Goal: Task Accomplishment & Management: Manage account settings

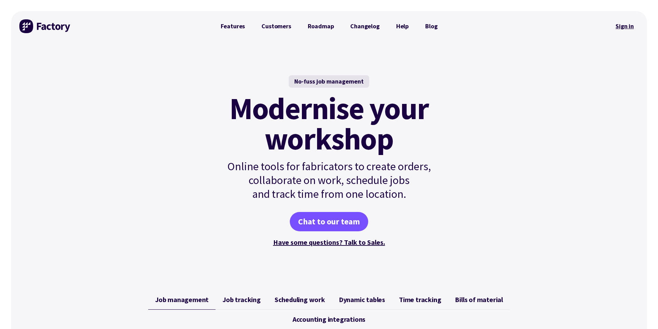
click at [619, 26] on link "Sign in" at bounding box center [625, 26] width 28 height 16
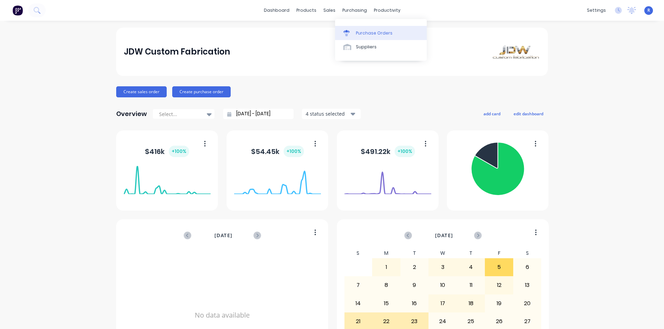
click at [356, 30] on div "Purchase Orders" at bounding box center [374, 33] width 37 height 6
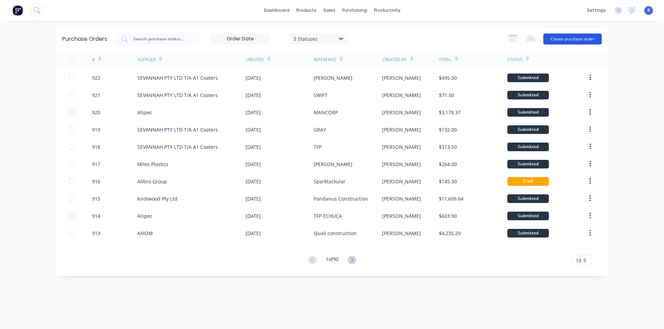
click at [564, 38] on button "Create purchase order" at bounding box center [572, 39] width 58 height 11
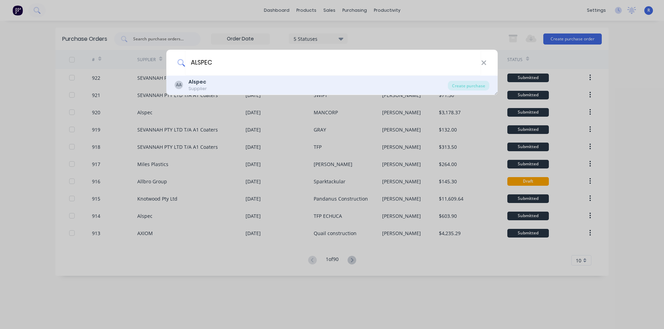
type input "ALSPEC"
click at [200, 81] on b "Alspec" at bounding box center [197, 81] width 18 height 7
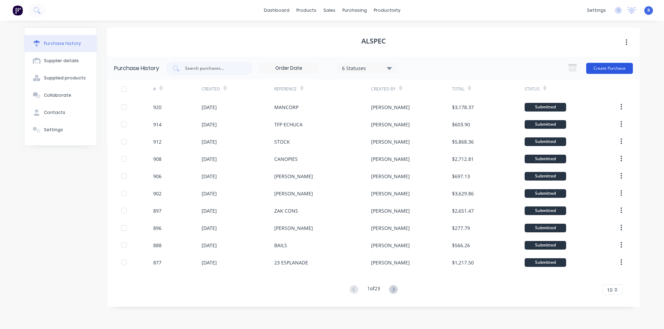
click at [607, 67] on button "Create Purchase" at bounding box center [609, 68] width 47 height 11
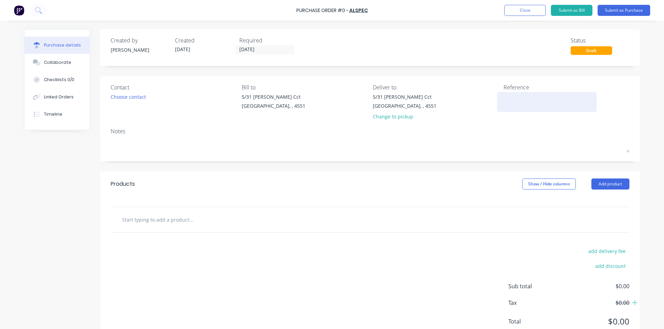
click at [508, 97] on textarea at bounding box center [546, 101] width 86 height 16
type textarea "x"
type textarea "S"
type textarea "x"
type textarea "ST"
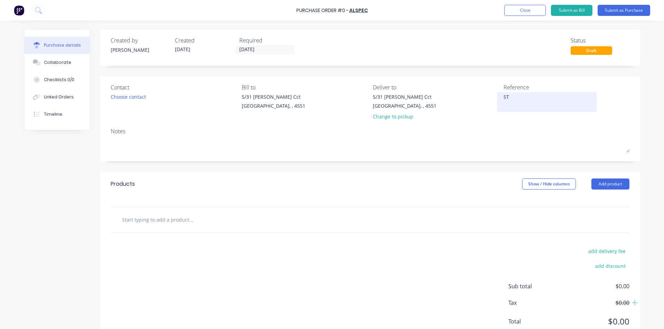
type textarea "x"
type textarea "STO"
type textarea "x"
type textarea "STOC"
type textarea "x"
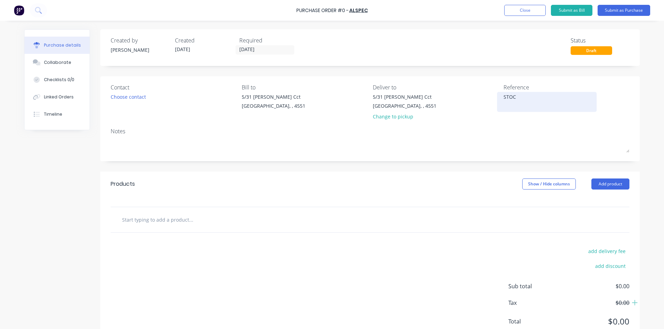
type textarea "STOCK"
type textarea "x"
type textarea "STOCK"
type textarea "x"
type textarea "STOCK B"
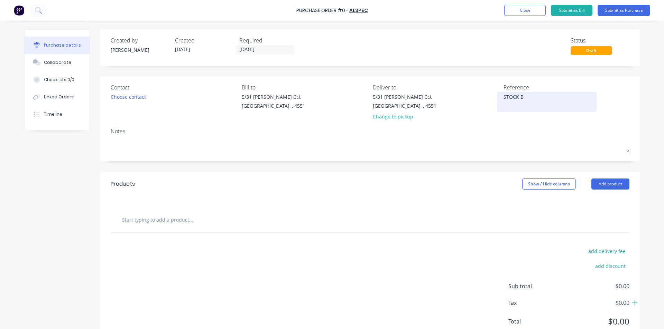
type textarea "x"
type textarea "STOCK BO"
type textarea "x"
type textarea "STOCK [PERSON_NAME]"
type textarea "x"
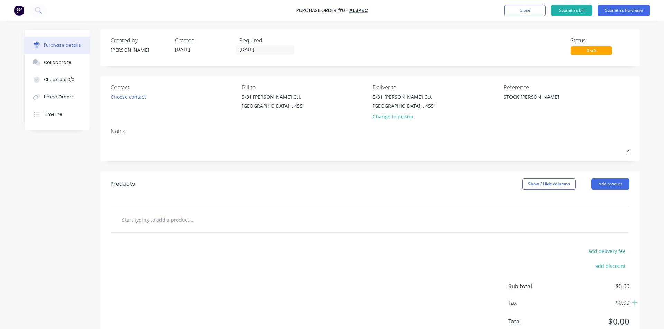
type textarea "STOCK [PERSON_NAME]"
click at [378, 187] on div "Products Show / Hide columns Add product" at bounding box center [369, 184] width 539 height 25
click at [608, 180] on button "Add product" at bounding box center [610, 184] width 38 height 11
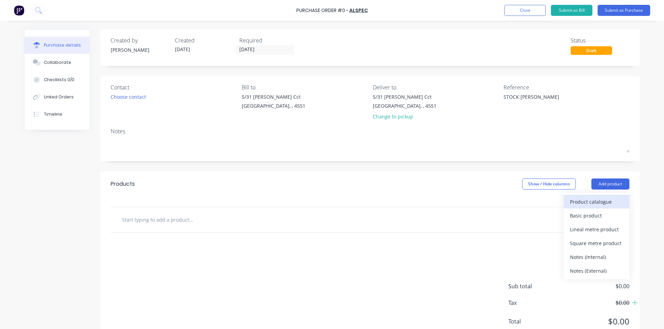
click at [597, 196] on button "Product catalogue" at bounding box center [596, 202] width 66 height 14
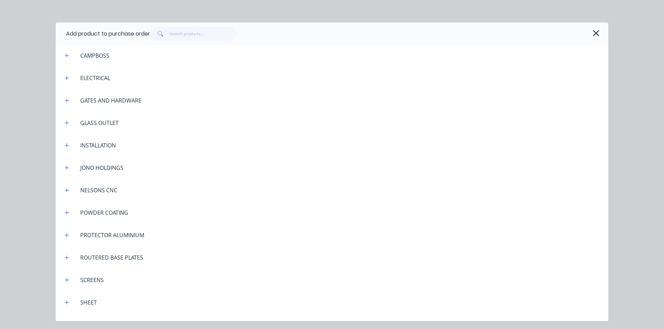
scroll to position [1187, 0]
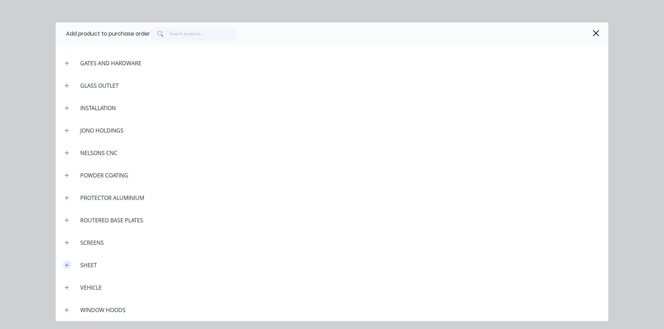
click at [65, 263] on icon "button" at bounding box center [67, 265] width 4 height 5
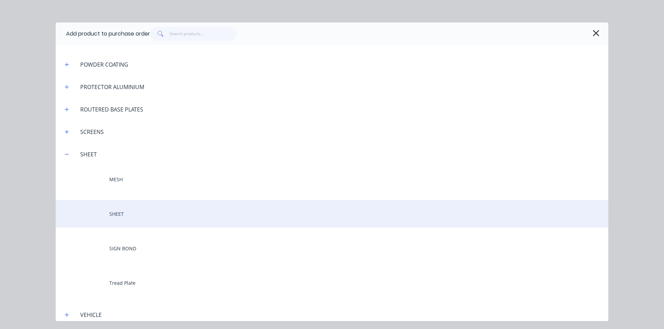
scroll to position [1326, 0]
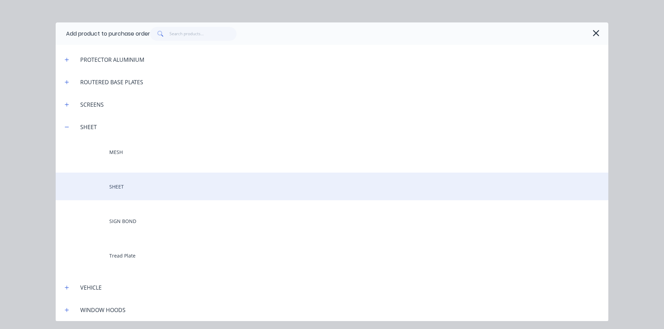
click at [142, 185] on div "SHEET" at bounding box center [332, 187] width 552 height 28
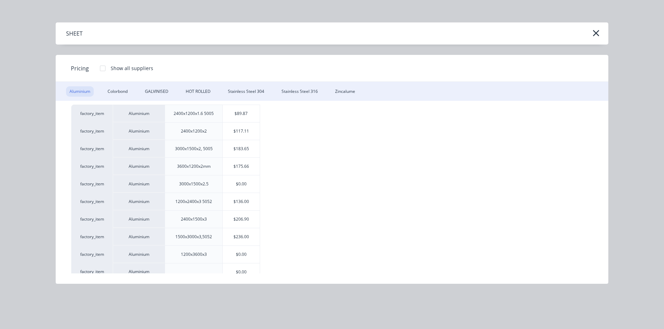
scroll to position [35, 0]
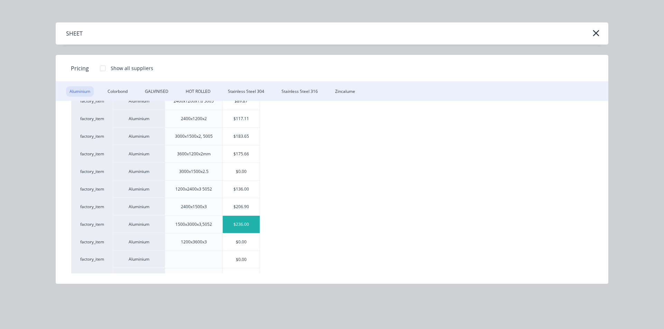
click at [247, 223] on div "$236.00" at bounding box center [241, 224] width 37 height 17
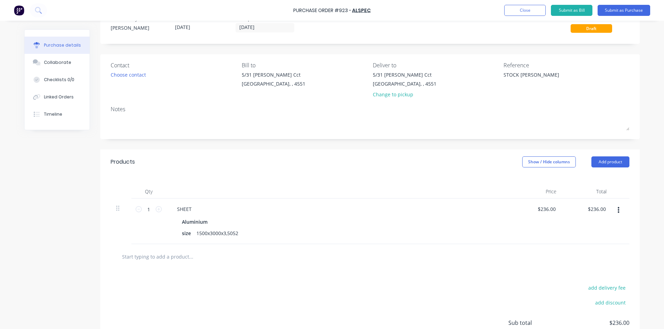
scroll to position [35, 0]
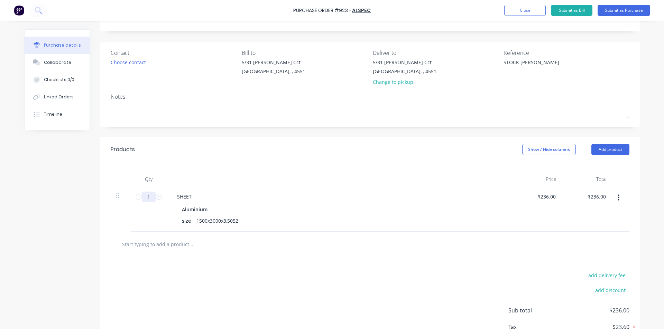
click at [148, 196] on input "1" at bounding box center [149, 197] width 14 height 10
type textarea "x"
type input "2"
type input "$472.00"
type textarea "x"
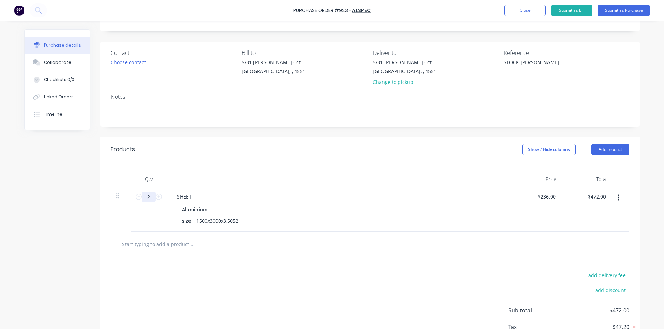
type input "20"
type input "$4,720.00"
type textarea "x"
type input "20"
click at [175, 265] on div "add delivery fee add discount Sub total $4,720.00 Tax $472.00 Total $5,192.00" at bounding box center [369, 314] width 539 height 114
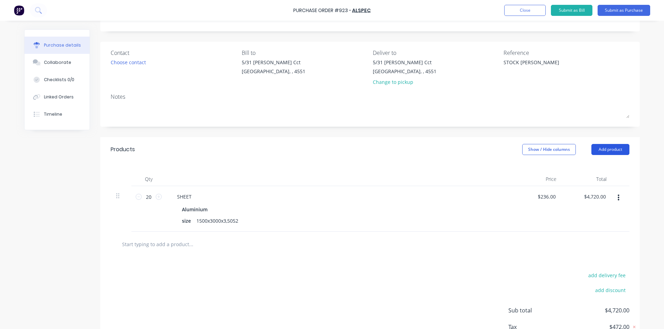
click at [609, 148] on button "Add product" at bounding box center [610, 149] width 38 height 11
click at [588, 168] on div "Product catalogue" at bounding box center [596, 167] width 53 height 10
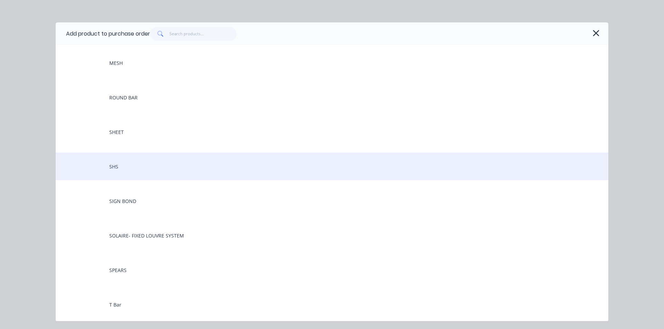
scroll to position [588, 0]
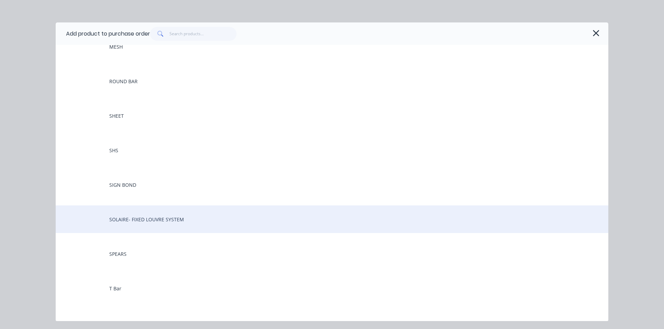
click at [158, 216] on div "SOLAIRE- FIXED LOUVRE SYSTEM" at bounding box center [332, 220] width 552 height 28
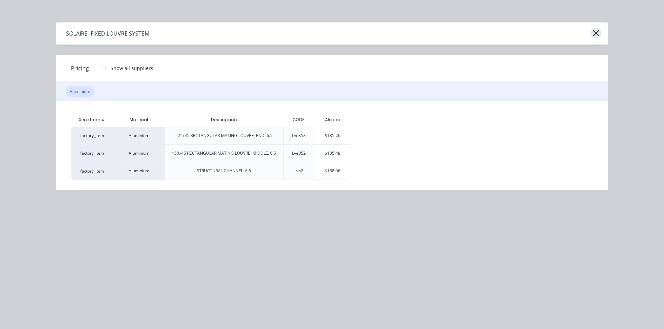
click at [595, 32] on icon "button" at bounding box center [595, 33] width 6 height 6
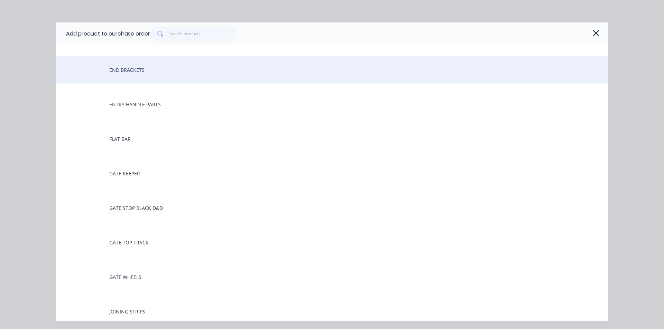
scroll to position [311, 0]
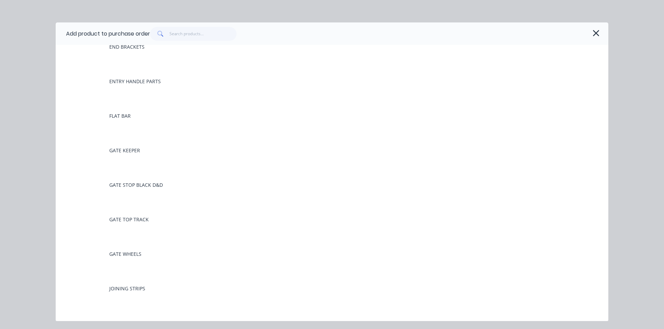
click at [594, 36] on icon "button" at bounding box center [595, 33] width 7 height 10
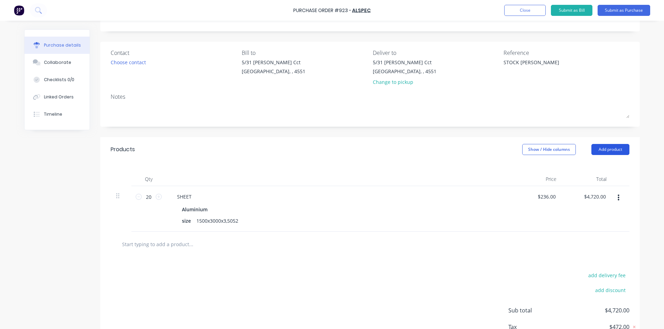
click at [617, 150] on button "Add product" at bounding box center [610, 149] width 38 height 11
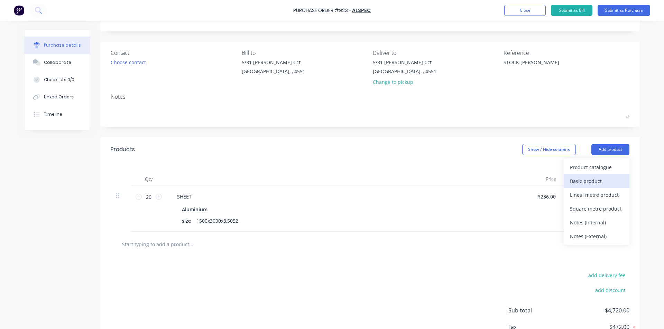
click at [580, 181] on div "Basic product" at bounding box center [596, 181] width 53 height 10
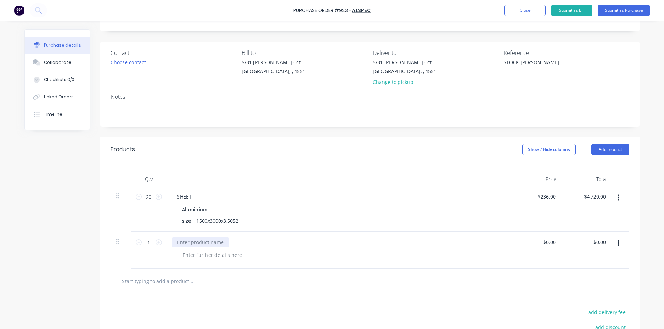
click at [190, 243] on div at bounding box center [200, 242] width 58 height 10
type textarea "x"
click at [188, 240] on div at bounding box center [200, 242] width 58 height 10
drag, startPoint x: 541, startPoint y: 13, endPoint x: 499, endPoint y: 21, distance: 42.2
click at [541, 13] on button "Close" at bounding box center [524, 10] width 41 height 11
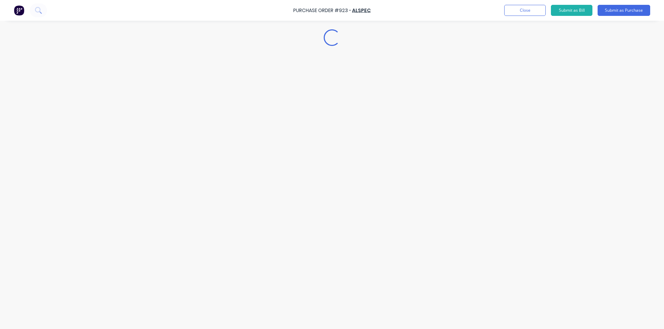
scroll to position [0, 0]
type textarea "x"
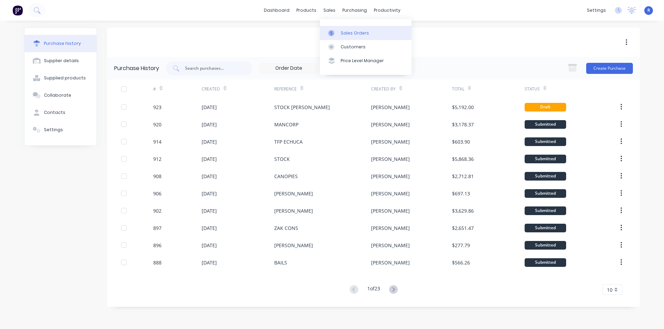
click at [344, 34] on div "Sales Orders" at bounding box center [354, 33] width 28 height 6
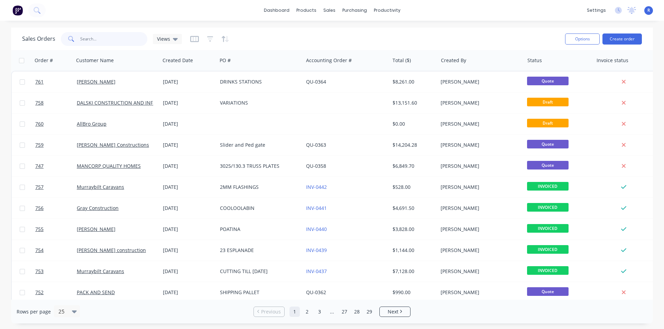
click at [116, 38] on input "text" at bounding box center [113, 39] width 67 height 14
type input "LORD"
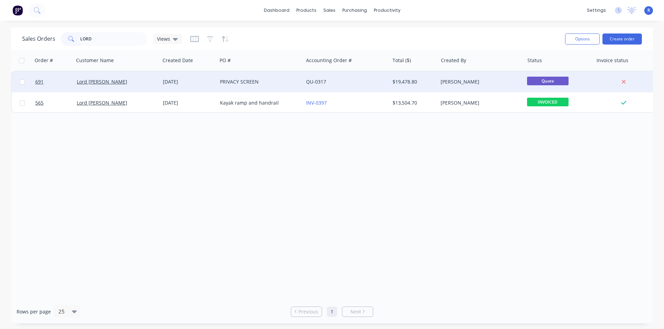
click at [150, 81] on div "Lord [PERSON_NAME]" at bounding box center [115, 81] width 77 height 7
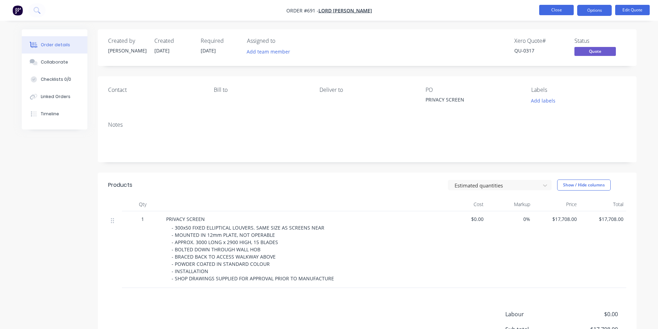
click at [546, 14] on button "Close" at bounding box center [557, 10] width 35 height 10
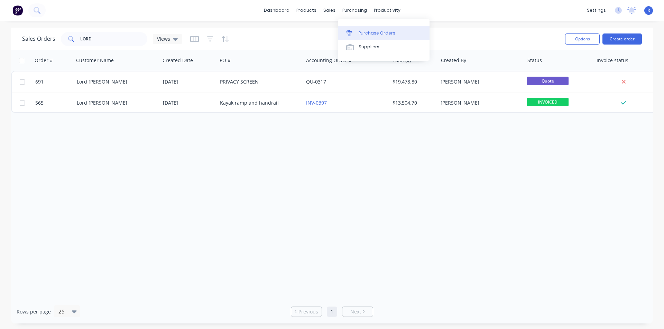
click at [371, 34] on div "Purchase Orders" at bounding box center [376, 33] width 37 height 6
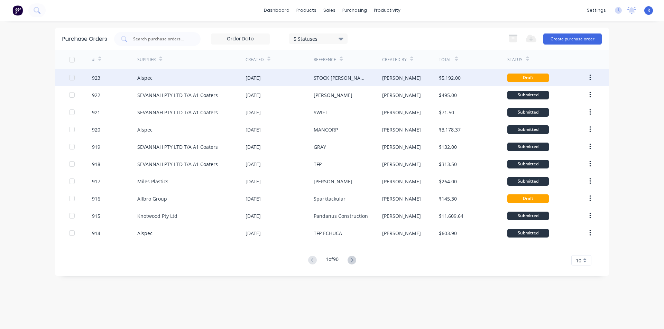
click at [239, 77] on div "Alspec" at bounding box center [191, 77] width 108 height 17
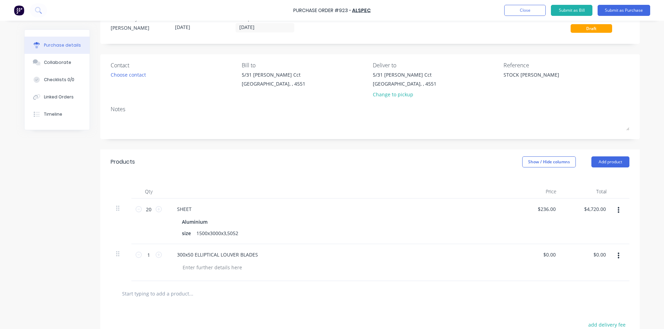
scroll to position [35, 0]
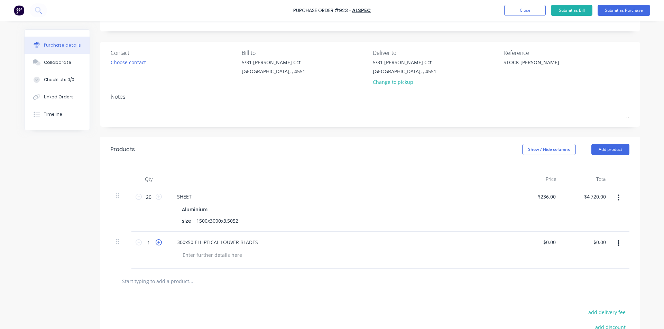
click at [156, 243] on icon at bounding box center [159, 243] width 6 height 6
type textarea "x"
type input "2"
click at [156, 243] on icon at bounding box center [159, 243] width 6 height 6
type textarea "x"
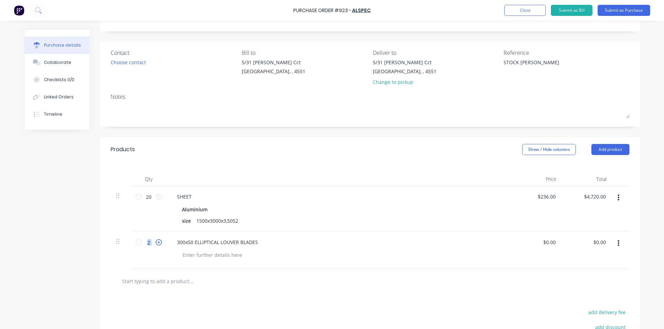
type input "3"
click at [156, 243] on icon at bounding box center [159, 243] width 6 height 6
type textarea "x"
type input "4"
click at [156, 243] on icon at bounding box center [159, 243] width 6 height 6
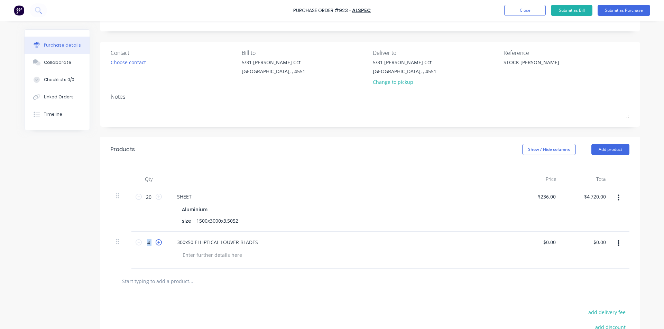
type textarea "x"
type input "5"
click at [156, 243] on icon at bounding box center [159, 243] width 6 height 6
type textarea "x"
type input "6"
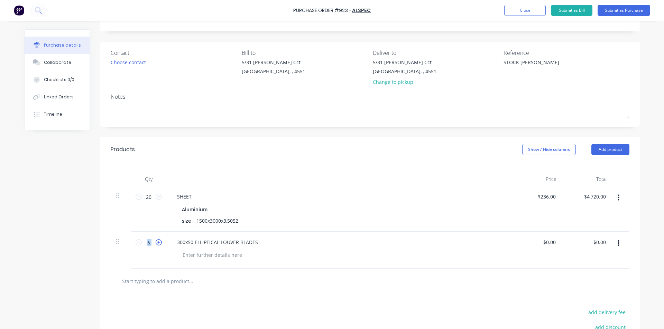
click at [156, 243] on icon at bounding box center [159, 243] width 6 height 6
type textarea "x"
type input "7"
type textarea "x"
type input "0.00"
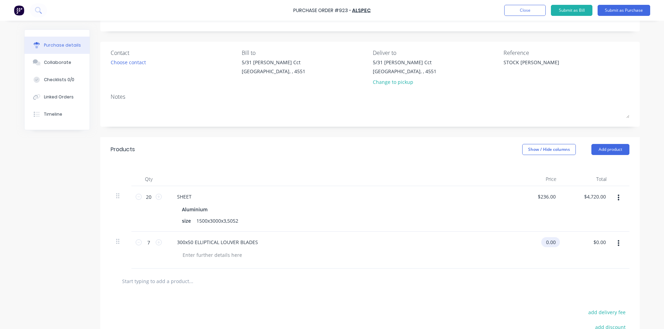
click at [544, 245] on input "0.00" at bounding box center [549, 242] width 16 height 10
type textarea "x"
type input "$0.00"
drag, startPoint x: 555, startPoint y: 245, endPoint x: 543, endPoint y: 245, distance: 12.1
click at [543, 245] on div "$0.00 $0.00" at bounding box center [550, 242] width 19 height 10
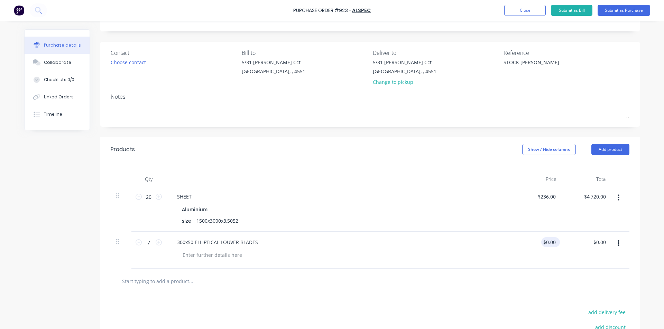
type textarea "x"
drag, startPoint x: 553, startPoint y: 243, endPoint x: 539, endPoint y: 245, distance: 14.3
click at [539, 245] on div "0.00 0.00" at bounding box center [537, 250] width 50 height 37
type input "360"
type textarea "x"
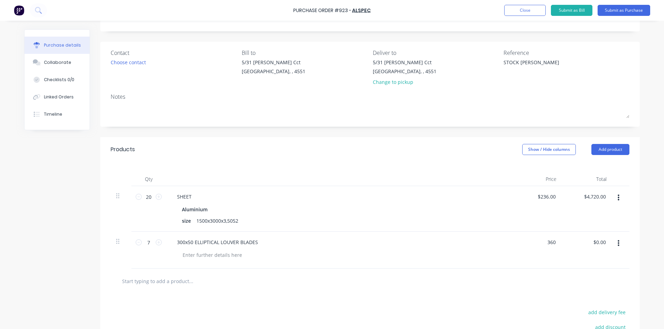
type input "$360.00"
type input "$2,520.00"
click at [485, 283] on div at bounding box center [369, 281] width 507 height 14
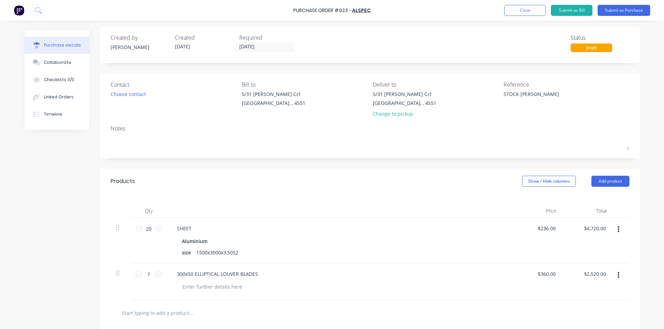
scroll to position [0, 0]
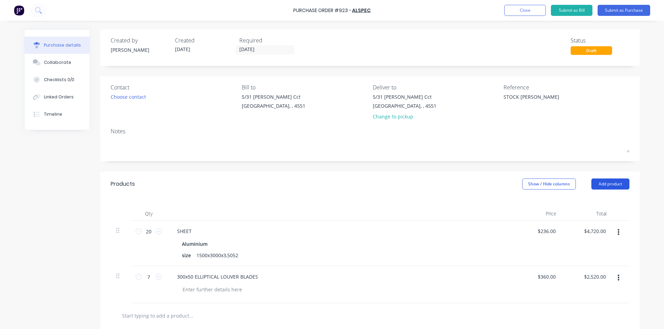
click at [593, 186] on button "Add product" at bounding box center [610, 184] width 38 height 11
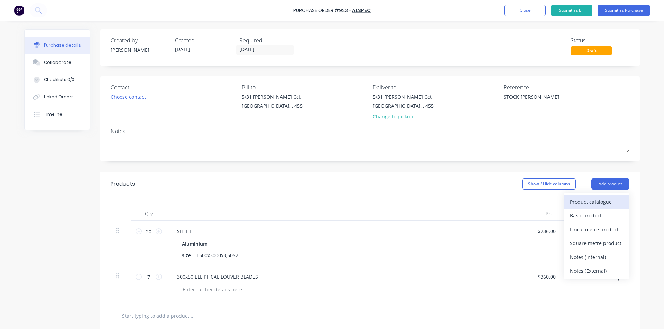
click at [586, 199] on div "Product catalogue" at bounding box center [596, 202] width 53 height 10
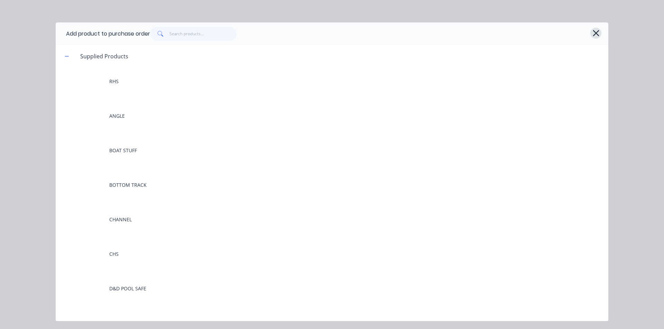
click at [592, 30] on icon "button" at bounding box center [595, 33] width 7 height 10
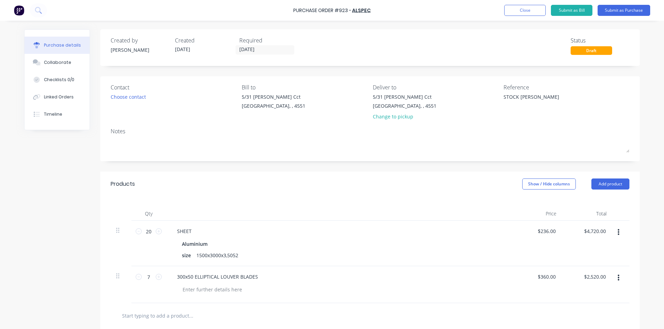
scroll to position [35, 0]
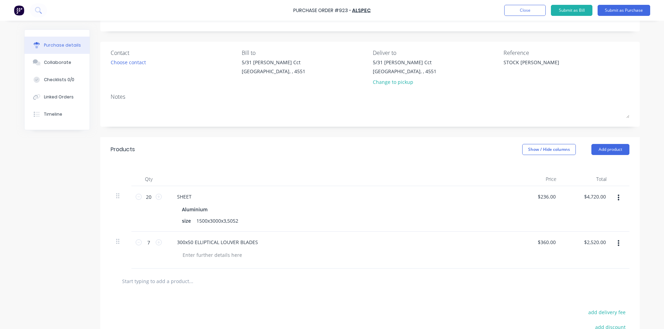
click at [614, 240] on button "button" at bounding box center [618, 243] width 16 height 12
click at [575, 302] on button "Delete" at bounding box center [597, 304] width 59 height 14
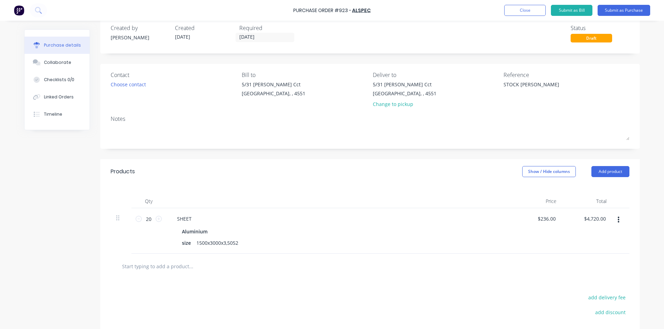
scroll to position [0, 0]
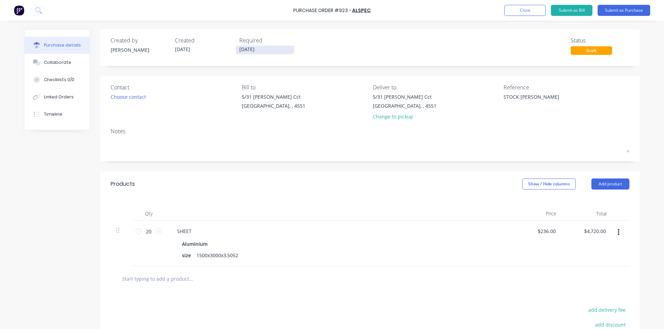
click at [262, 49] on input "[DATE]" at bounding box center [265, 50] width 58 height 9
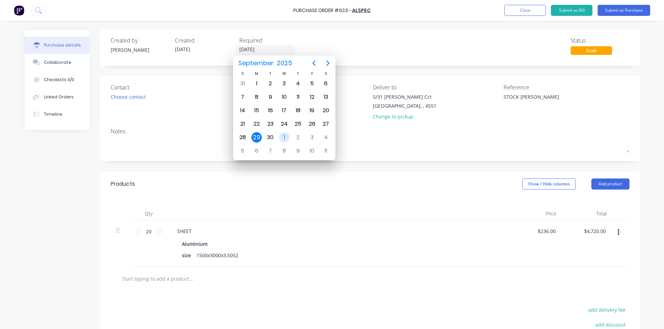
click at [283, 137] on div "1" at bounding box center [284, 137] width 10 height 10
type textarea "x"
type input "[DATE]"
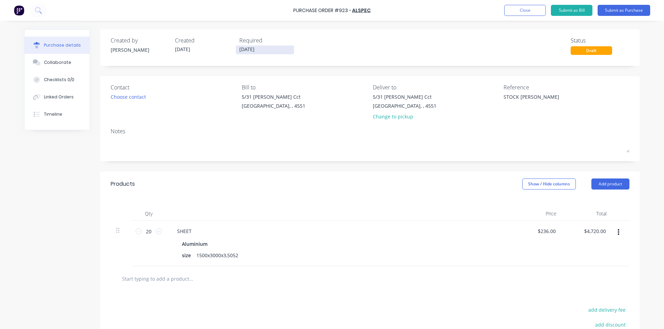
click at [259, 50] on input "[DATE]" at bounding box center [265, 50] width 58 height 9
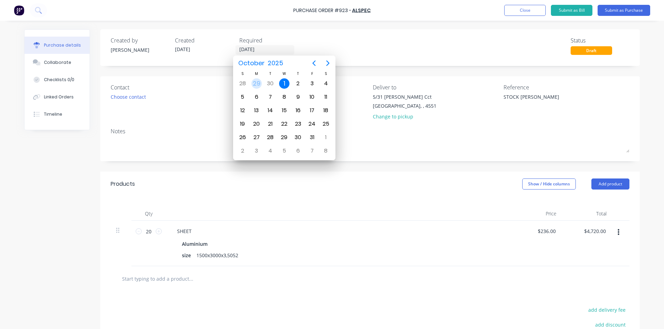
click at [254, 84] on div "29" at bounding box center [256, 83] width 10 height 10
type textarea "x"
type input "[DATE]"
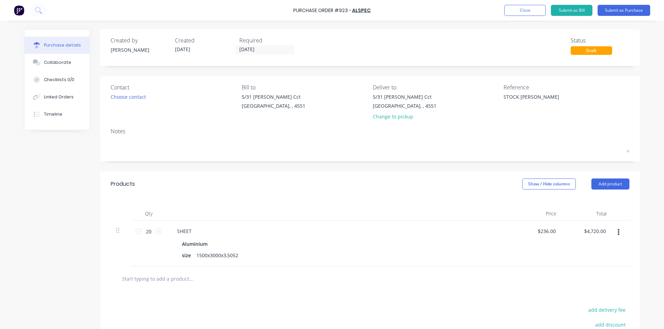
click at [350, 167] on div "Created by [PERSON_NAME] Created [DATE] Required [DATE] Status Draft Contact Ch…" at bounding box center [369, 217] width 539 height 376
click at [616, 11] on button "Submit as Purchase" at bounding box center [623, 10] width 53 height 11
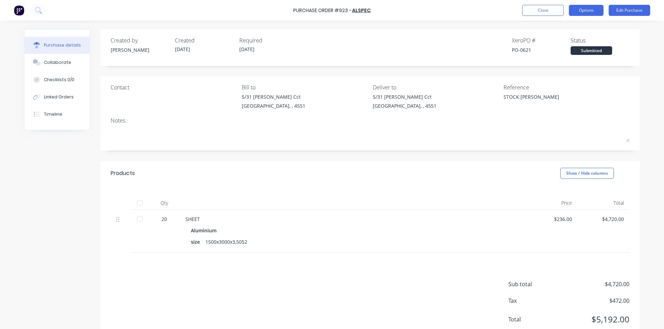
click at [585, 9] on button "Options" at bounding box center [586, 10] width 35 height 11
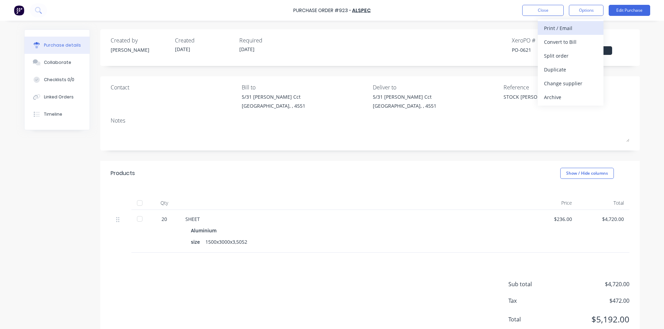
click at [570, 27] on div "Print / Email" at bounding box center [570, 28] width 53 height 10
click at [559, 38] on div "With pricing" at bounding box center [570, 42] width 53 height 10
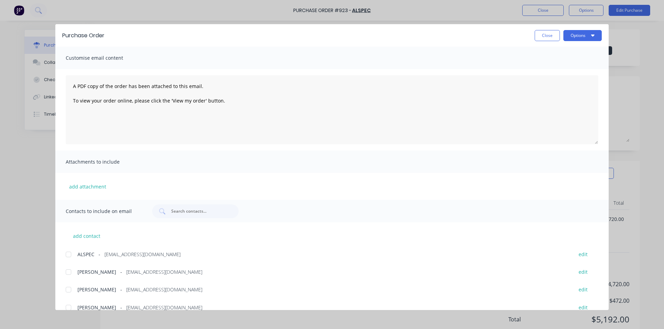
click at [67, 272] on div at bounding box center [69, 272] width 14 height 14
click at [552, 32] on button "Close" at bounding box center [546, 35] width 25 height 11
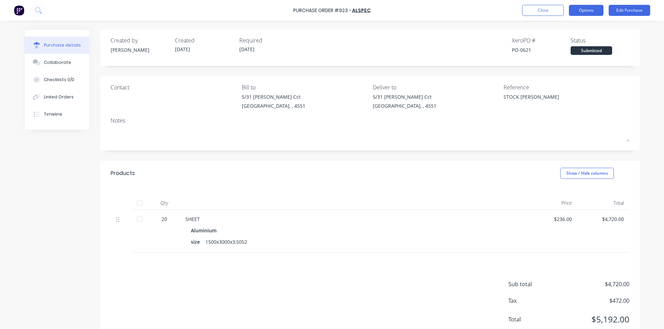
click at [585, 9] on button "Options" at bounding box center [586, 10] width 35 height 11
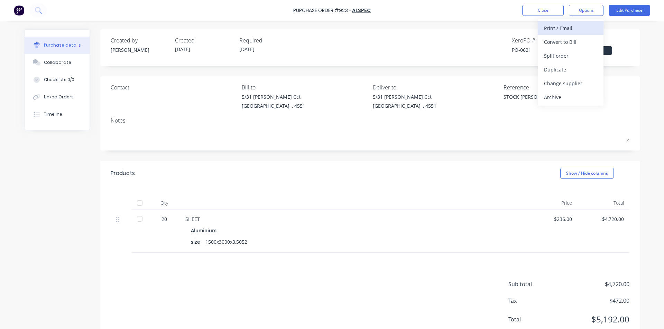
click at [566, 25] on div "Print / Email" at bounding box center [570, 28] width 53 height 10
click at [560, 38] on div "With pricing" at bounding box center [570, 42] width 53 height 10
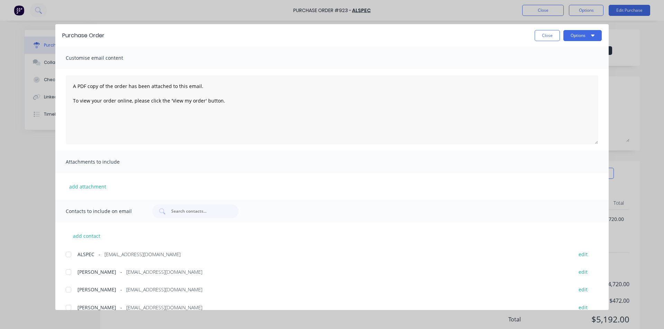
click at [68, 271] on div at bounding box center [69, 272] width 14 height 14
click at [67, 289] on div at bounding box center [69, 290] width 14 height 14
click at [571, 34] on button "Options" at bounding box center [582, 35] width 38 height 11
click at [562, 67] on div "Print" at bounding box center [568, 67] width 53 height 10
click at [540, 37] on button "Close" at bounding box center [546, 35] width 25 height 11
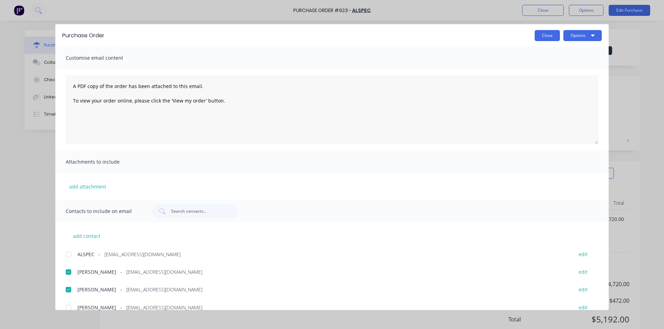
type textarea "x"
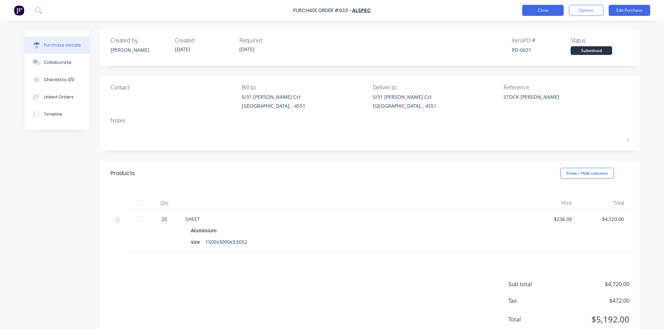
click at [537, 10] on button "Close" at bounding box center [542, 10] width 41 height 11
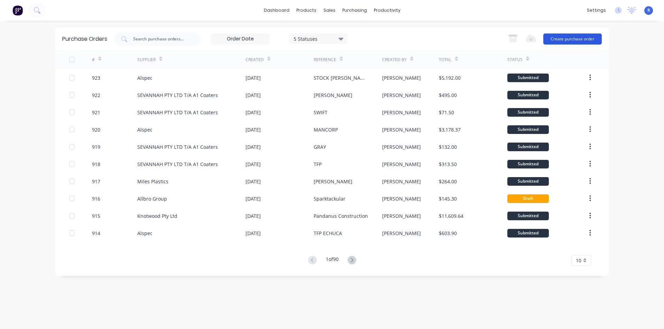
click at [551, 36] on button "Create purchase order" at bounding box center [572, 39] width 58 height 11
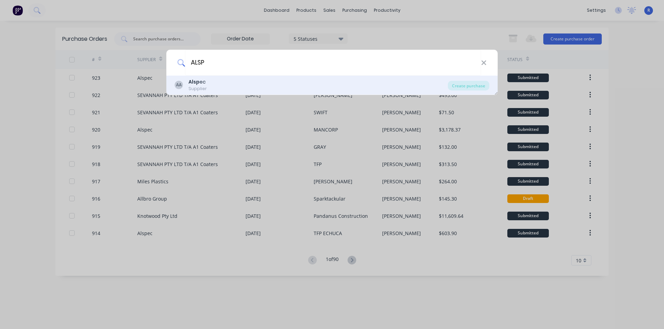
type input "ALSP"
click at [207, 85] on div "AA Alsp ec Supplier" at bounding box center [311, 84] width 273 height 13
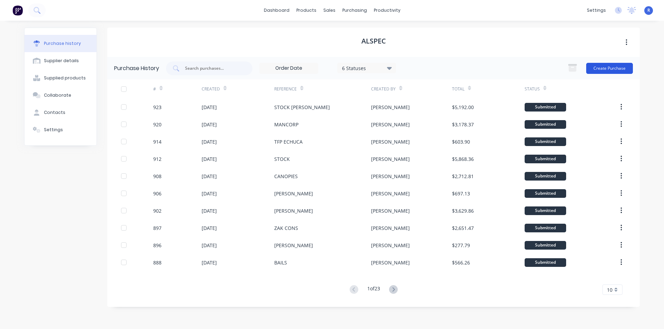
click at [602, 67] on button "Create Purchase" at bounding box center [609, 68] width 47 height 11
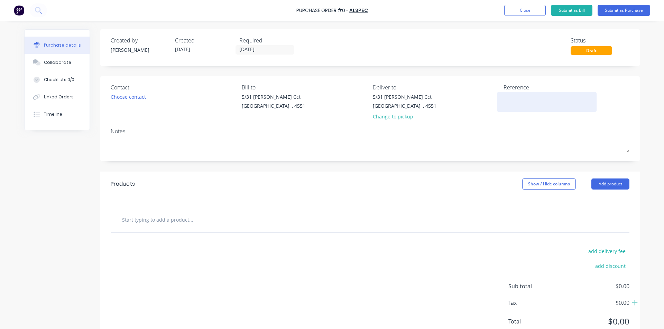
click at [515, 99] on textarea at bounding box center [546, 101] width 86 height 16
type textarea "x"
type textarea "L"
type textarea "x"
type textarea "LO"
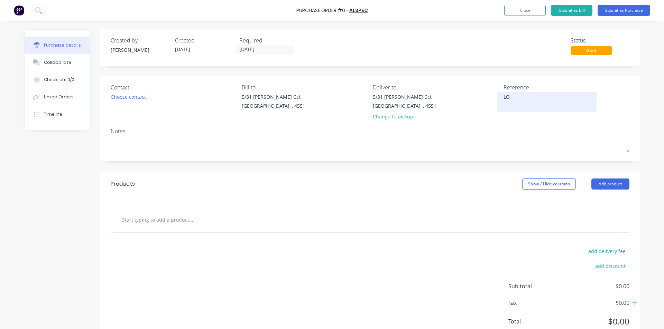
type textarea "x"
type textarea "LOR"
type textarea "x"
type textarea "LORD"
type textarea "x"
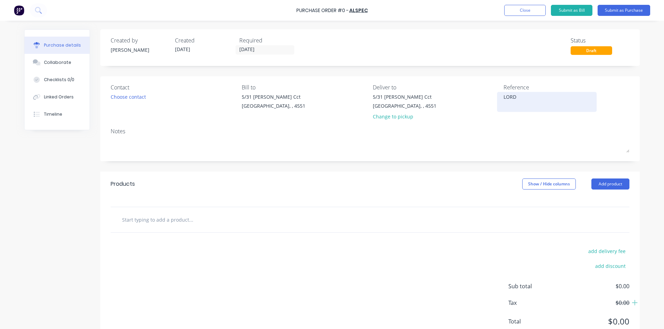
type textarea "LORD"
type textarea "x"
type textarea "LORD B"
type textarea "x"
type textarea "[DEMOGRAPHIC_DATA]"
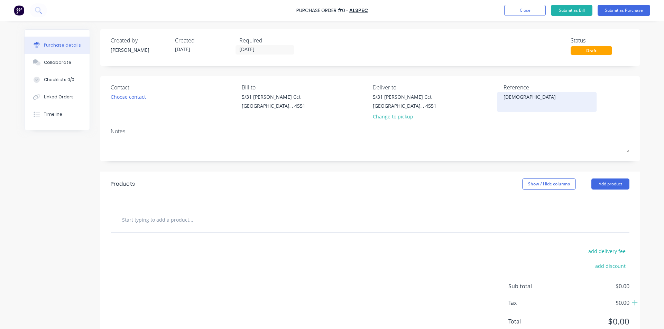
type textarea "x"
type textarea "[PERSON_NAME]"
type textarea "x"
type textarea "[PERSON_NAME]"
click at [456, 175] on div "Products Show / Hide columns Add product" at bounding box center [369, 184] width 539 height 25
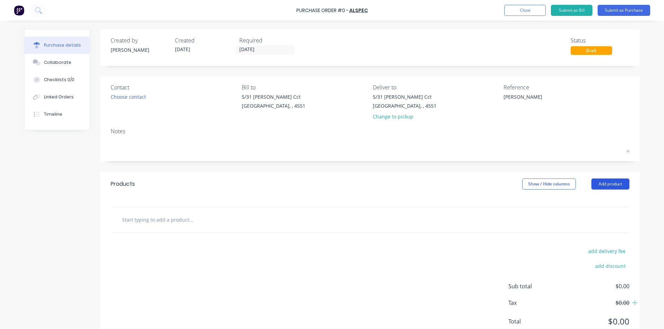
click at [594, 181] on button "Add product" at bounding box center [610, 184] width 38 height 11
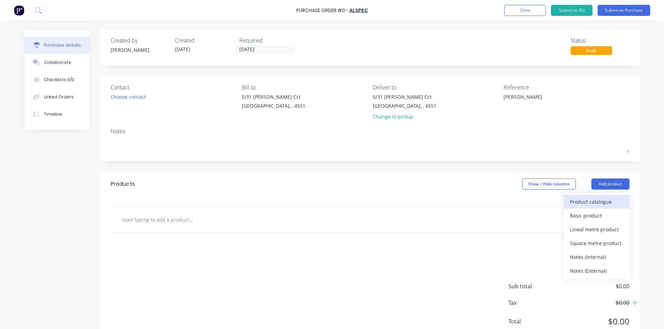
click at [590, 203] on div "Product catalogue" at bounding box center [596, 202] width 53 height 10
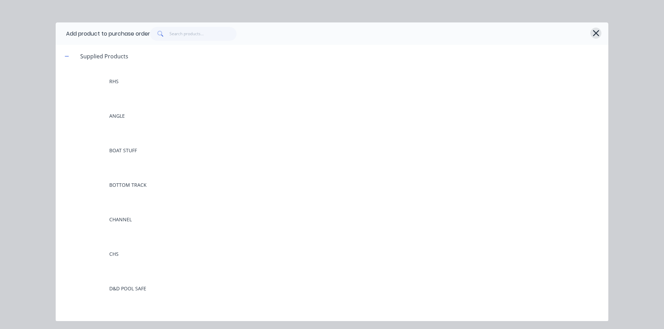
click at [595, 32] on icon "button" at bounding box center [595, 33] width 6 height 6
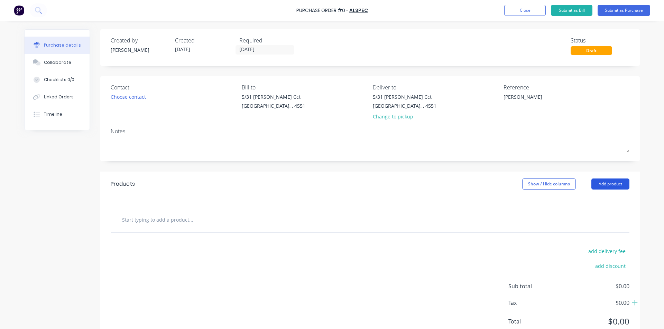
click at [598, 185] on button "Add product" at bounding box center [610, 184] width 38 height 11
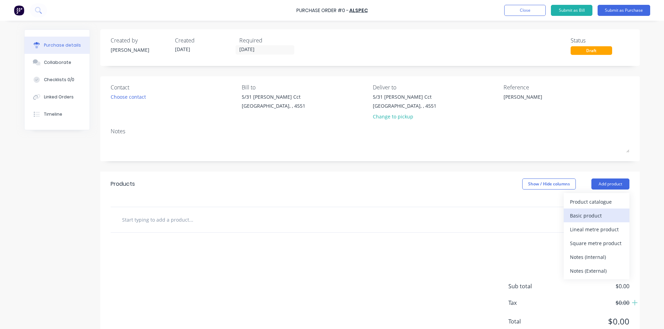
click at [582, 215] on div "Basic product" at bounding box center [596, 216] width 53 height 10
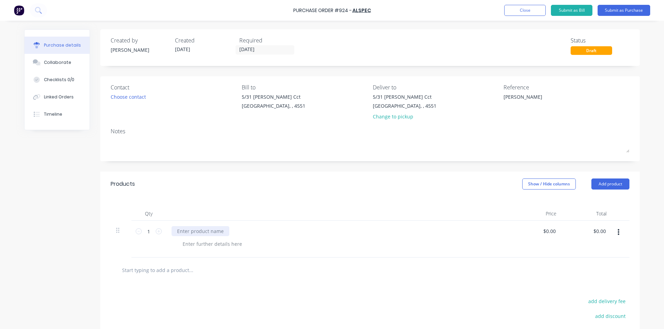
type textarea "x"
click at [185, 232] on div at bounding box center [200, 231] width 58 height 10
click at [218, 201] on div "Qty Price Total 1 1 300x50 ELLIPTICAL LOUVER BLADE $0.00 $0.00 $0.00 $0.00" at bounding box center [369, 227] width 539 height 61
click at [156, 230] on icon at bounding box center [159, 231] width 6 height 6
type textarea "x"
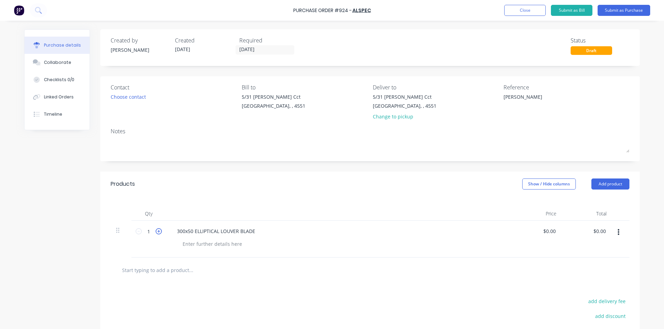
type input "2"
click at [156, 230] on icon at bounding box center [159, 231] width 6 height 6
type textarea "x"
type input "3"
click at [156, 230] on icon at bounding box center [159, 231] width 6 height 6
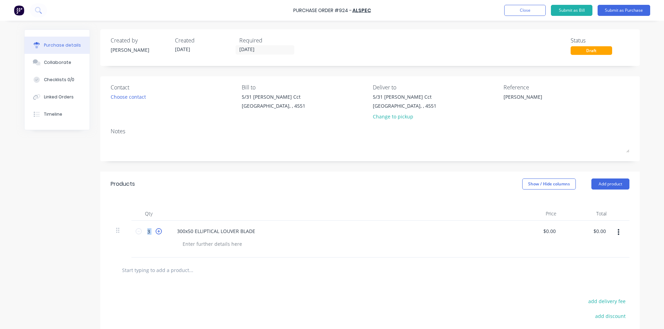
type textarea "x"
type input "4"
click at [156, 230] on icon at bounding box center [159, 231] width 6 height 6
type textarea "x"
type input "5"
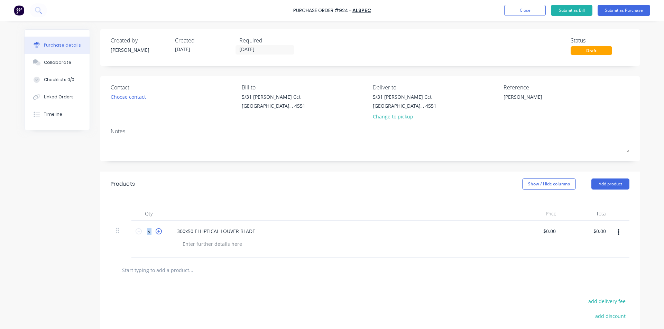
click at [156, 230] on icon at bounding box center [159, 231] width 6 height 6
type textarea "x"
type input "6"
click at [156, 230] on icon at bounding box center [159, 231] width 6 height 6
type textarea "x"
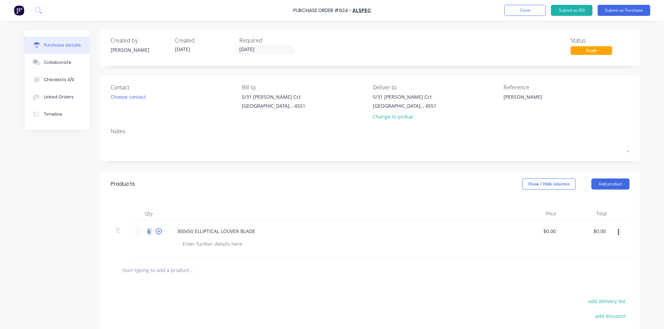
type input "7"
type textarea "x"
type input "0.00"
click at [551, 232] on input "0.00" at bounding box center [550, 231] width 13 height 10
type textarea "x"
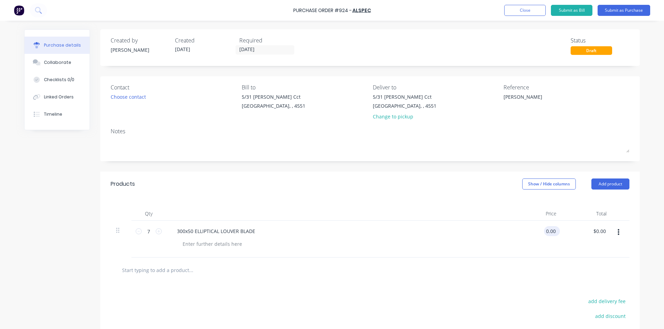
drag, startPoint x: 554, startPoint y: 232, endPoint x: 541, endPoint y: 235, distance: 13.3
click at [544, 235] on div "0.00 0.00" at bounding box center [550, 231] width 13 height 10
type input "360"
type textarea "x"
type input "$360.00"
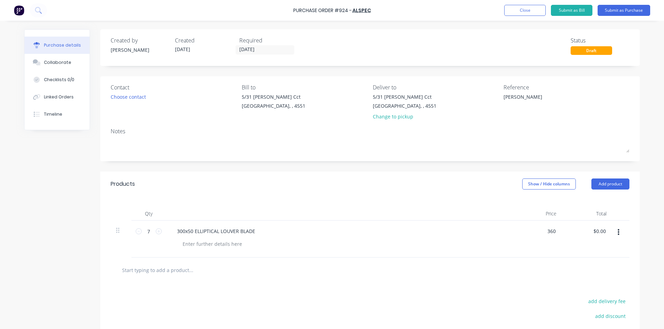
type input "$2,520.00"
click at [467, 264] on div at bounding box center [369, 270] width 507 height 14
click at [599, 185] on button "Add product" at bounding box center [610, 184] width 38 height 11
click at [584, 199] on div "Product catalogue" at bounding box center [596, 202] width 53 height 10
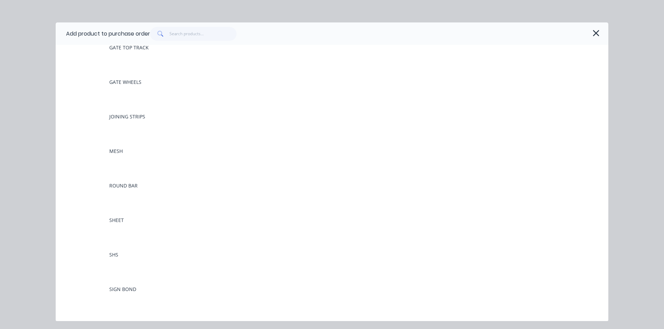
scroll to position [484, 0]
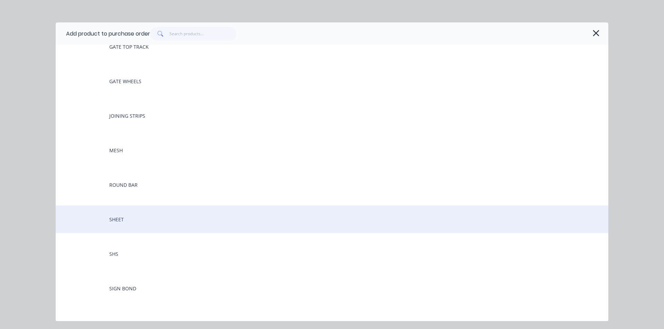
click at [143, 212] on div "SHEET" at bounding box center [332, 220] width 552 height 28
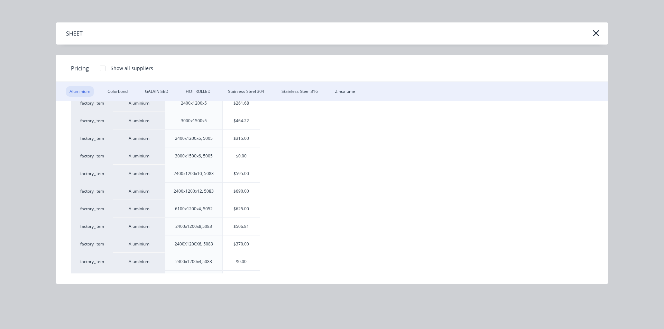
scroll to position [311, 0]
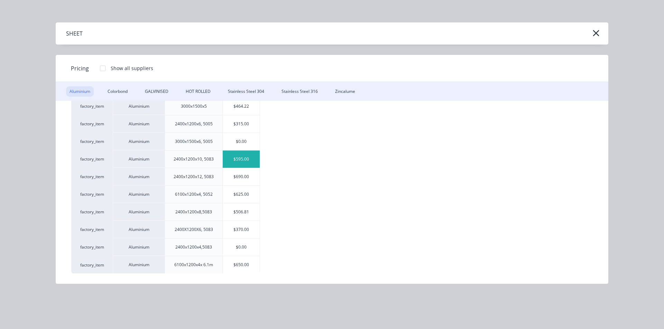
click at [252, 158] on div "$595.00" at bounding box center [241, 159] width 37 height 17
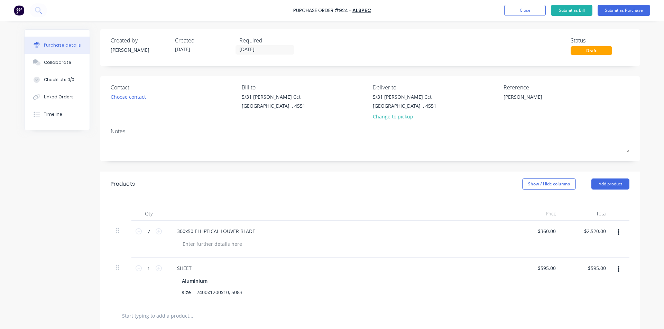
click at [366, 186] on div "Products Show / Hide columns Add product" at bounding box center [369, 184] width 539 height 25
type textarea "x"
type input "595.00"
click at [543, 268] on input "595.00" at bounding box center [547, 268] width 19 height 10
click at [543, 269] on input "595.00" at bounding box center [547, 268] width 19 height 10
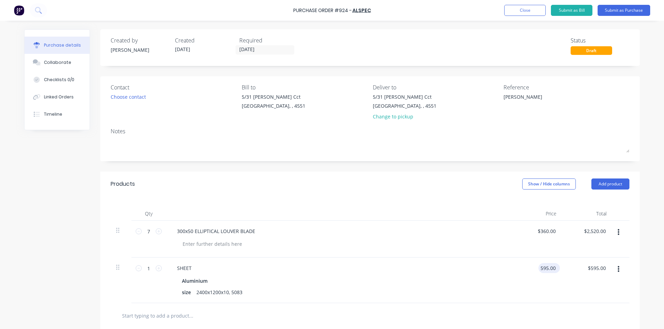
type textarea "x"
click at [543, 270] on input "595.00" at bounding box center [547, 268] width 19 height 10
type input "575.00"
type textarea "x"
type input "$575.00"
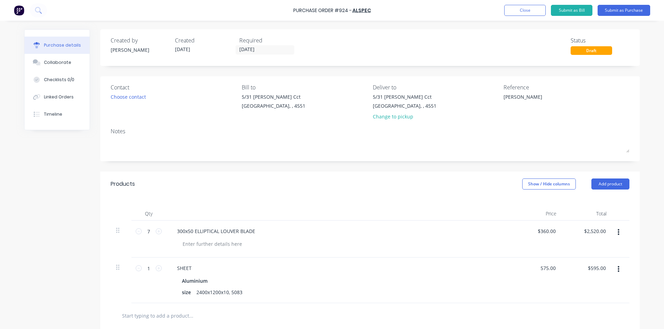
type input "$575.00"
click at [477, 308] on div at bounding box center [370, 315] width 518 height 25
click at [620, 11] on button "Submit as Purchase" at bounding box center [623, 10] width 53 height 11
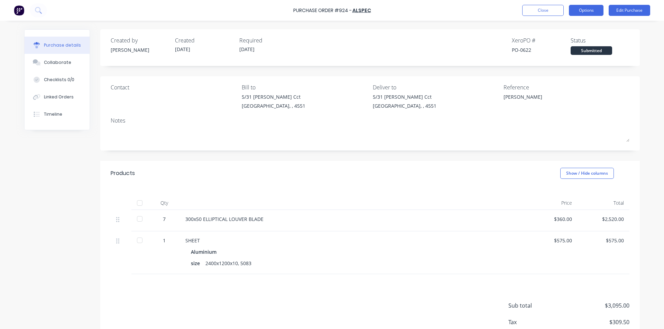
click at [580, 5] on button "Options" at bounding box center [586, 10] width 35 height 11
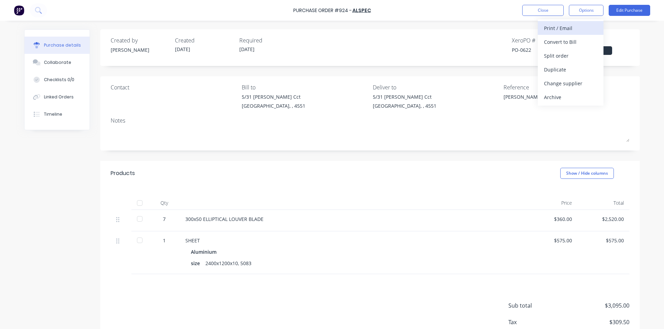
click at [558, 26] on div "Print / Email" at bounding box center [570, 28] width 53 height 10
click at [553, 41] on div "With pricing" at bounding box center [570, 42] width 53 height 10
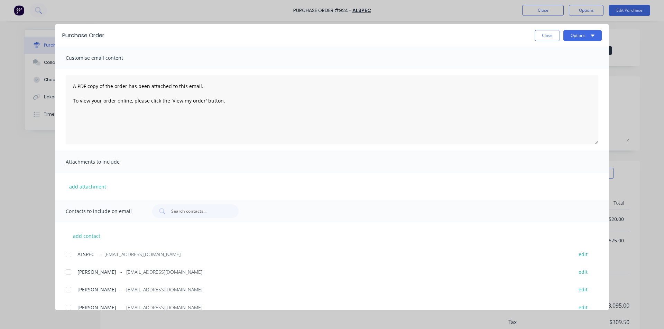
drag, startPoint x: 69, startPoint y: 289, endPoint x: 67, endPoint y: 281, distance: 8.8
click at [69, 289] on div at bounding box center [69, 290] width 14 height 14
click at [66, 273] on div at bounding box center [69, 272] width 14 height 14
click at [582, 29] on div "Purchase Order Close Options" at bounding box center [331, 35] width 553 height 22
click at [581, 33] on button "Options" at bounding box center [582, 35] width 38 height 11
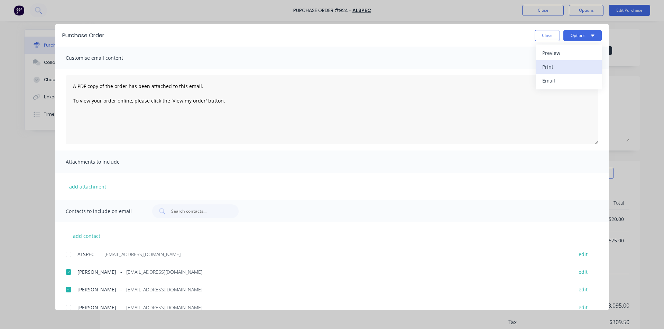
click at [548, 64] on div "Print" at bounding box center [568, 67] width 53 height 10
click at [541, 33] on button "Close" at bounding box center [546, 35] width 25 height 11
type textarea "x"
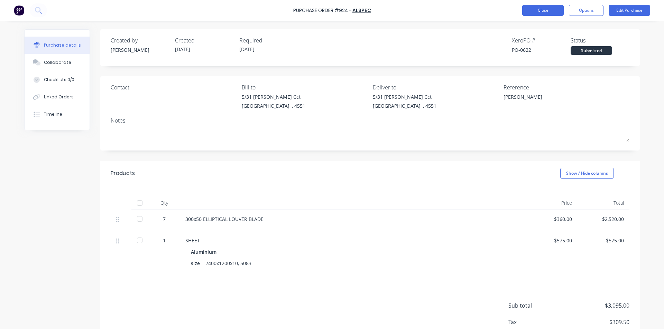
click at [540, 9] on button "Close" at bounding box center [542, 10] width 41 height 11
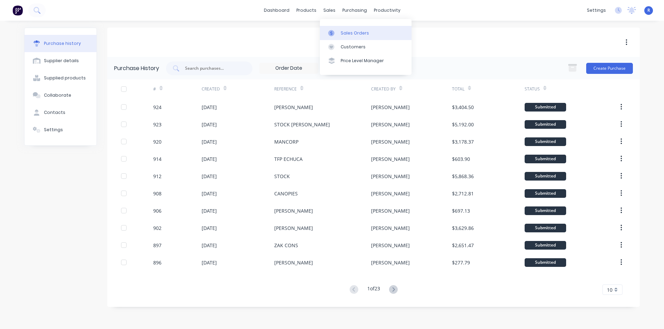
click at [356, 32] on div "Sales Orders" at bounding box center [354, 33] width 28 height 6
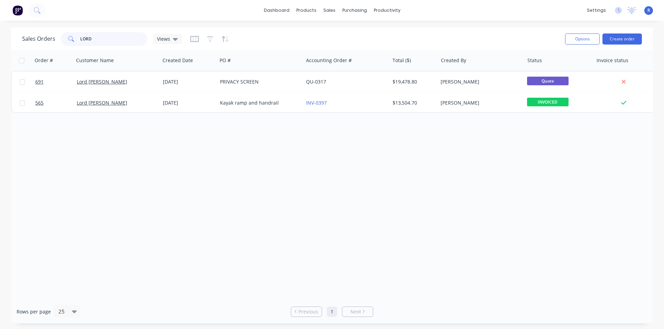
drag, startPoint x: 100, startPoint y: 39, endPoint x: 41, endPoint y: 38, distance: 59.1
click at [41, 38] on div "Sales Orders LORD Views" at bounding box center [102, 39] width 160 height 14
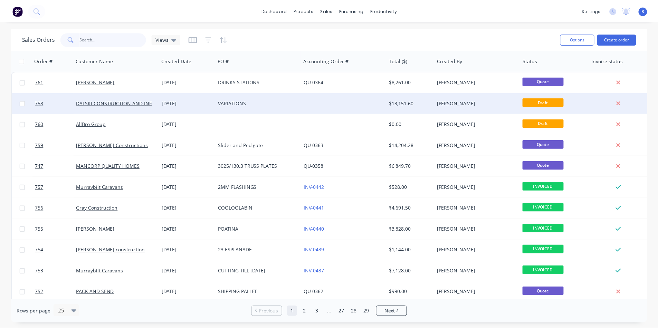
scroll to position [35, 0]
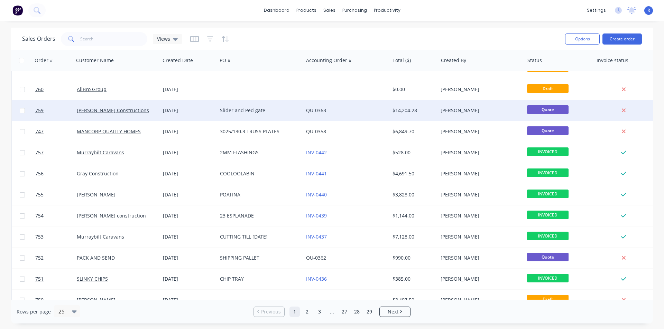
click at [288, 109] on div "Slider and Ped gate" at bounding box center [258, 110] width 77 height 7
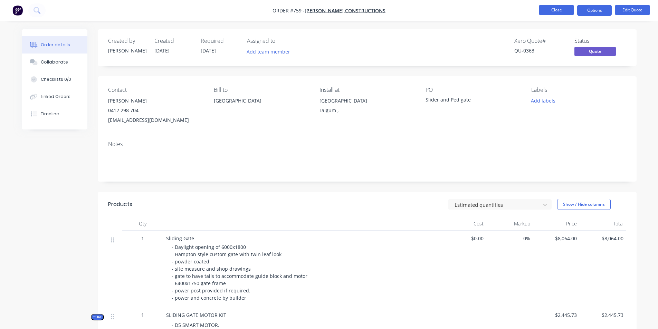
click at [544, 11] on button "Close" at bounding box center [557, 10] width 35 height 10
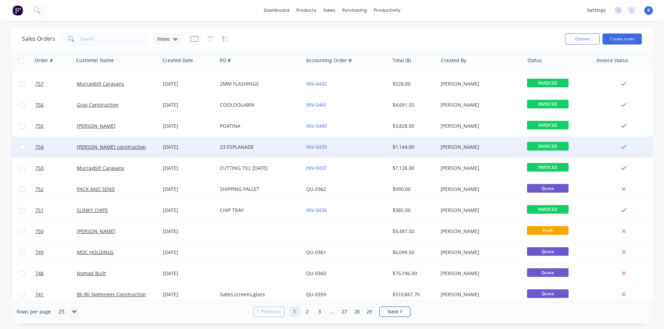
scroll to position [104, 0]
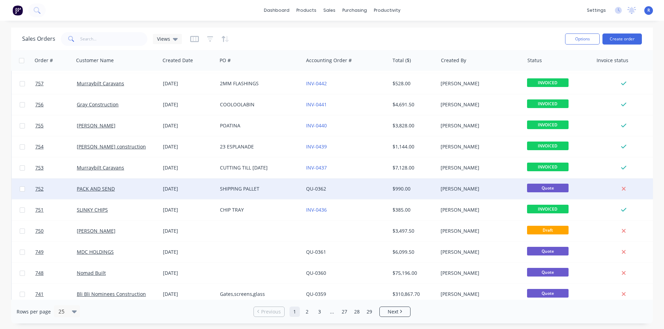
click at [285, 186] on div "SHIPPING PALLET" at bounding box center [258, 189] width 77 height 7
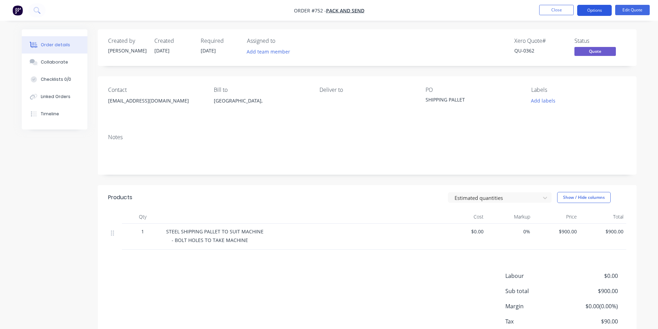
click at [596, 11] on button "Options" at bounding box center [595, 10] width 35 height 11
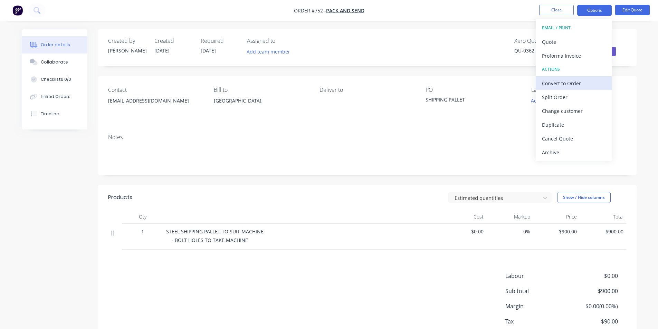
click at [563, 86] on div "Convert to Order" at bounding box center [574, 83] width 64 height 10
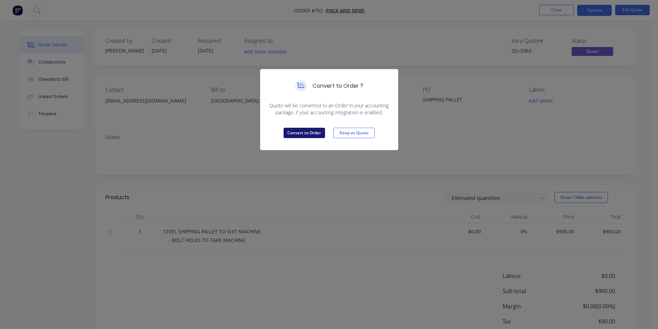
click at [301, 134] on button "Convert to Order" at bounding box center [304, 133] width 41 height 10
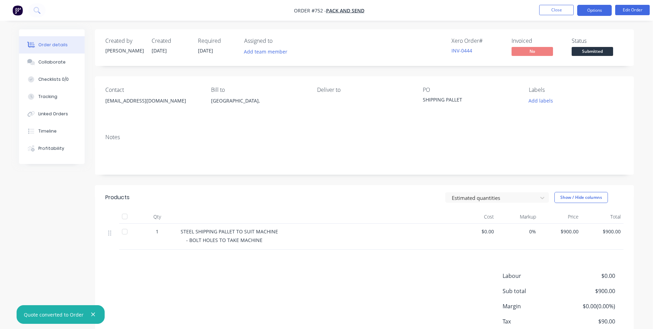
click at [587, 13] on button "Options" at bounding box center [595, 10] width 35 height 11
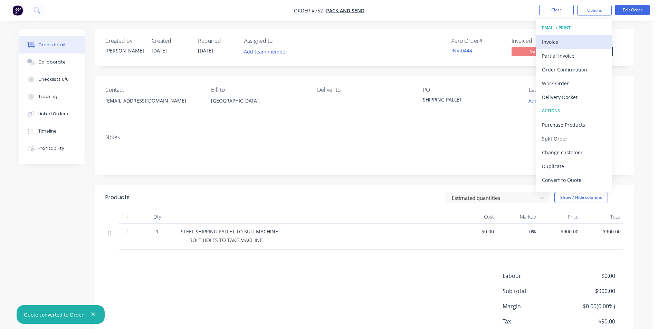
click at [565, 40] on div "Invoice" at bounding box center [574, 42] width 64 height 10
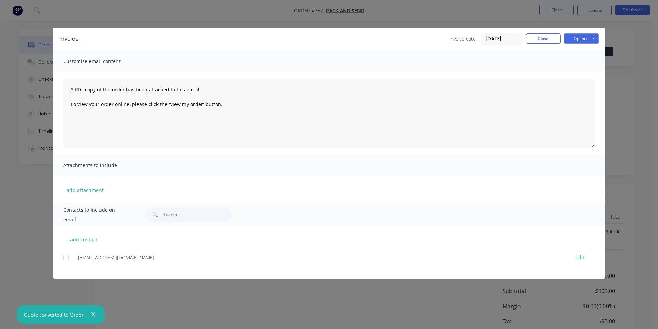
click at [72, 256] on div at bounding box center [66, 258] width 14 height 14
click at [579, 39] on button "Options" at bounding box center [581, 39] width 35 height 10
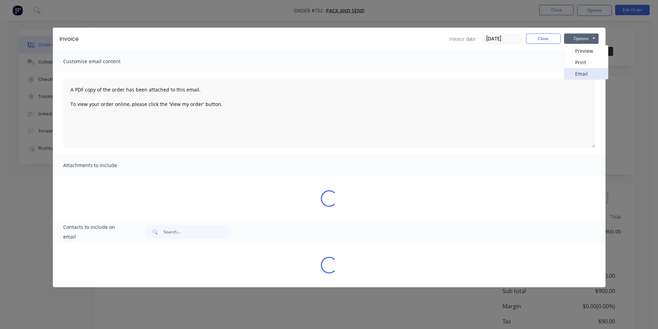
click at [581, 74] on button "Email" at bounding box center [586, 73] width 44 height 11
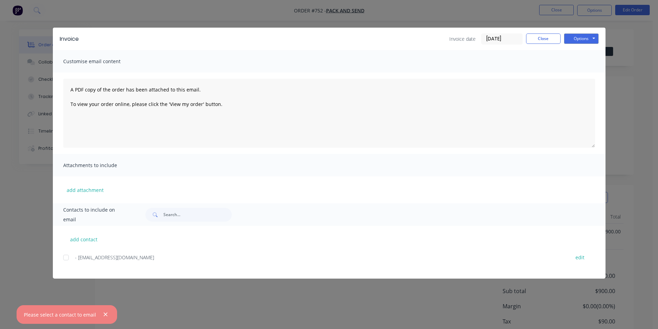
click at [62, 257] on div "add contact - [EMAIL_ADDRESS][DOMAIN_NAME] edit" at bounding box center [329, 252] width 553 height 53
click at [66, 258] on div at bounding box center [66, 258] width 14 height 14
click at [582, 38] on button "Options" at bounding box center [581, 39] width 35 height 10
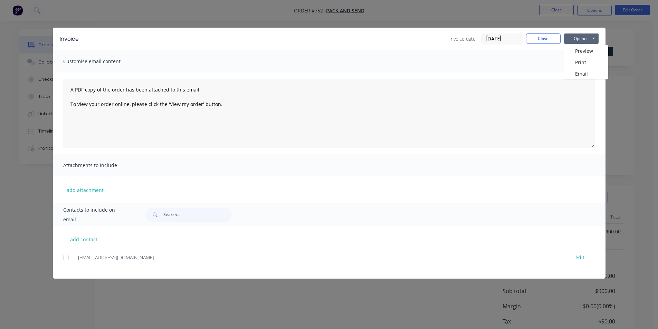
click at [67, 256] on div at bounding box center [66, 258] width 14 height 14
click at [574, 39] on button "Options" at bounding box center [581, 39] width 35 height 10
click at [581, 73] on button "Email" at bounding box center [586, 73] width 44 height 11
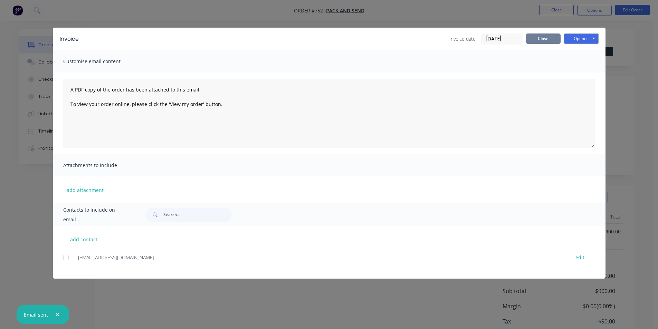
click at [549, 39] on button "Close" at bounding box center [543, 39] width 35 height 10
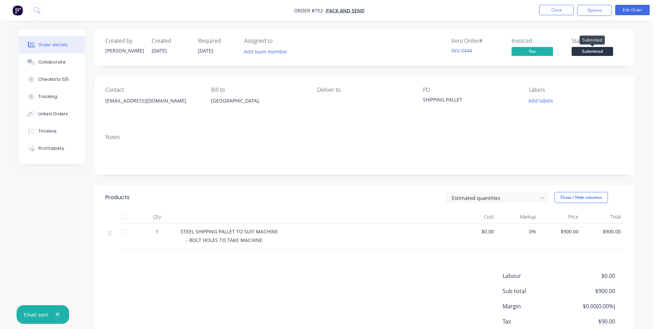
click at [576, 51] on span "Submitted" at bounding box center [592, 51] width 41 height 9
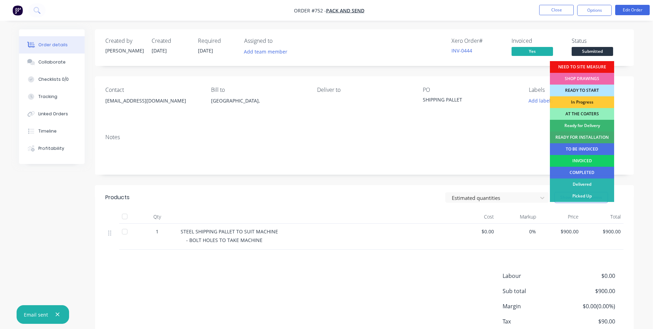
click at [573, 163] on div "INVOICED" at bounding box center [582, 161] width 64 height 12
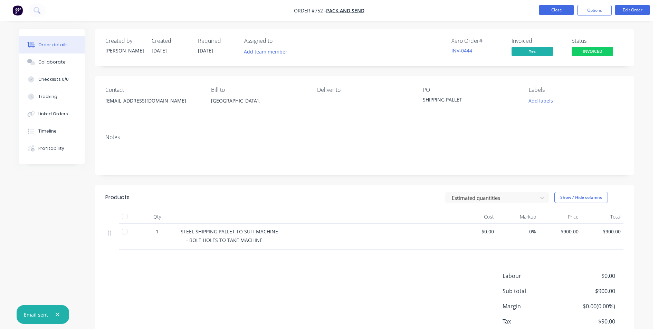
click at [560, 10] on button "Close" at bounding box center [557, 10] width 35 height 10
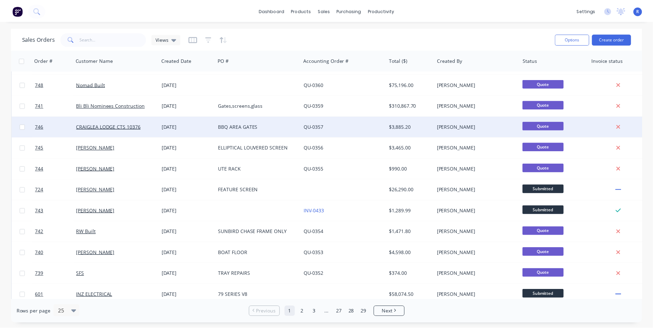
scroll to position [301, 0]
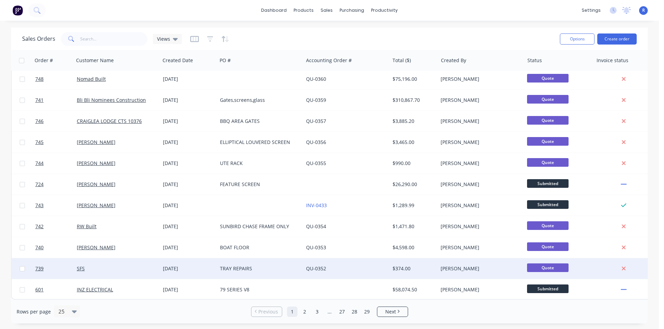
click at [270, 267] on div "TRAY REPAIRS" at bounding box center [258, 268] width 77 height 7
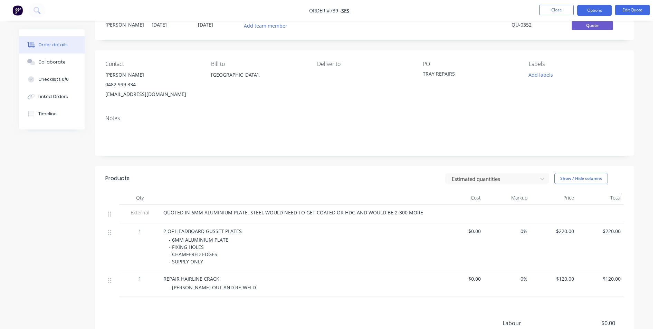
scroll to position [69, 0]
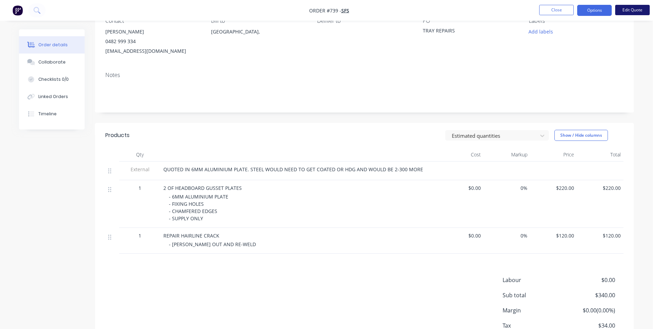
click at [625, 10] on button "Edit Quote" at bounding box center [633, 10] width 35 height 10
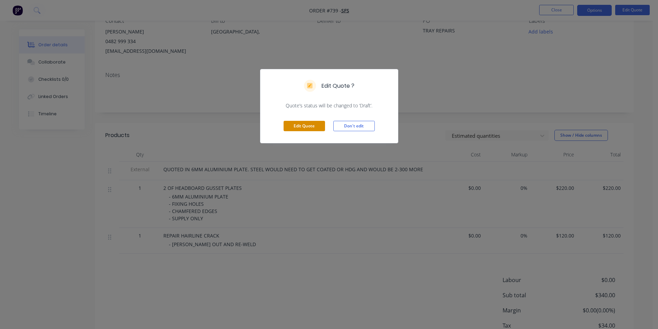
click at [298, 125] on button "Edit Quote" at bounding box center [304, 126] width 41 height 10
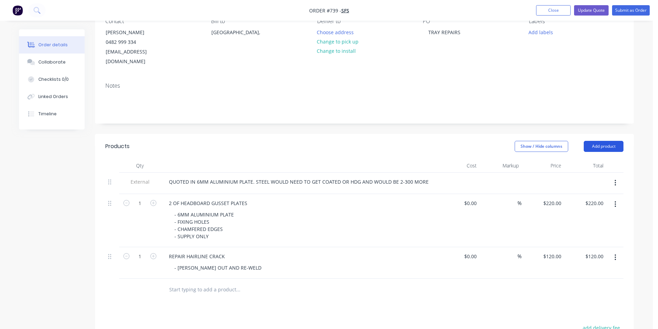
click at [591, 141] on button "Add product" at bounding box center [604, 146] width 40 height 11
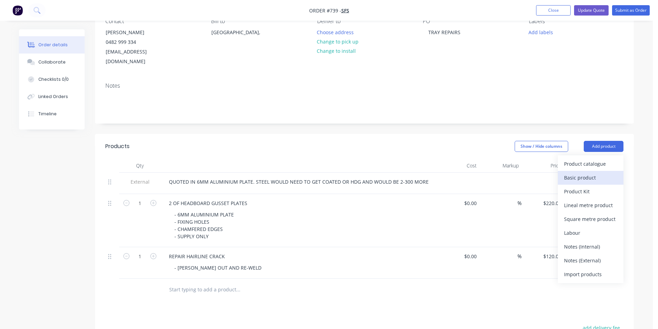
click at [580, 173] on div "Basic product" at bounding box center [590, 178] width 53 height 10
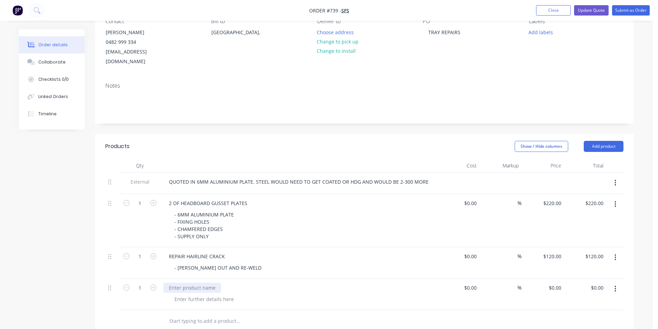
click at [191, 283] on div at bounding box center [192, 288] width 58 height 10
click at [314, 310] on div at bounding box center [285, 321] width 249 height 22
click at [618, 177] on button "button" at bounding box center [616, 183] width 16 height 12
click at [589, 210] on div "Delete" at bounding box center [590, 215] width 53 height 10
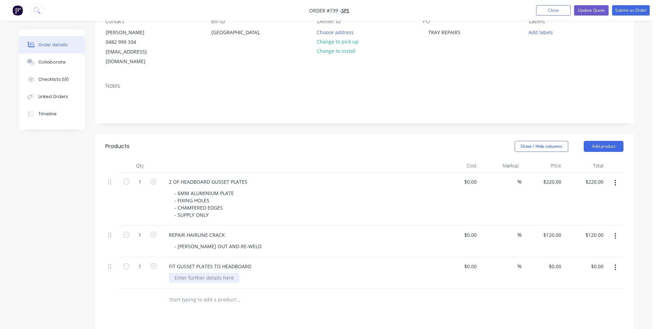
click at [218, 273] on div at bounding box center [204, 278] width 71 height 10
click at [265, 311] on div "Products Show / Hide columns Add product Qty Cost Markup Price Total 1 2 OF HEA…" at bounding box center [364, 305] width 539 height 343
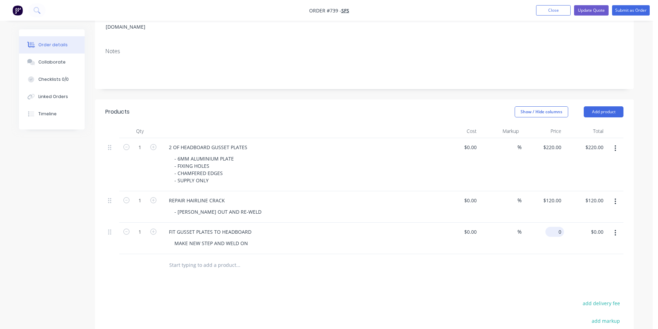
click at [557, 227] on input "0" at bounding box center [557, 232] width 16 height 10
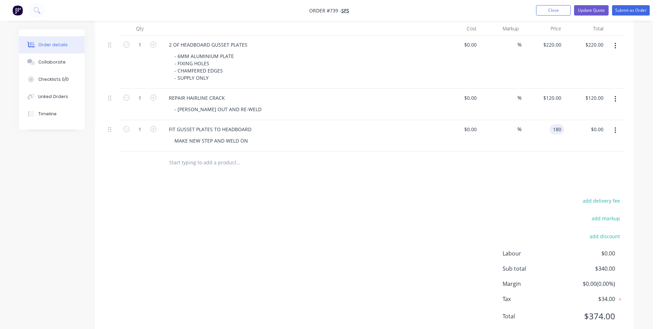
scroll to position [207, 0]
type input "$180.00"
click at [401, 210] on div "add delivery fee add markup add discount Labour $0.00 Sub total $340.00 Margin …" at bounding box center [364, 261] width 518 height 133
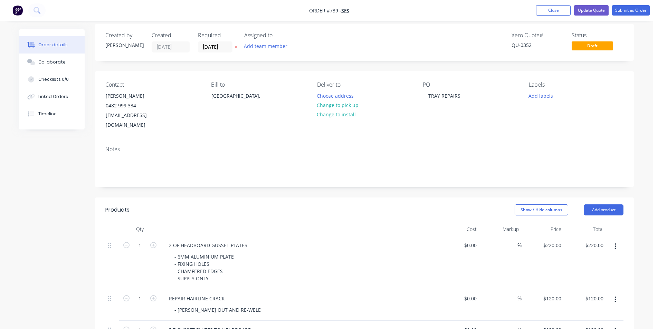
scroll to position [0, 0]
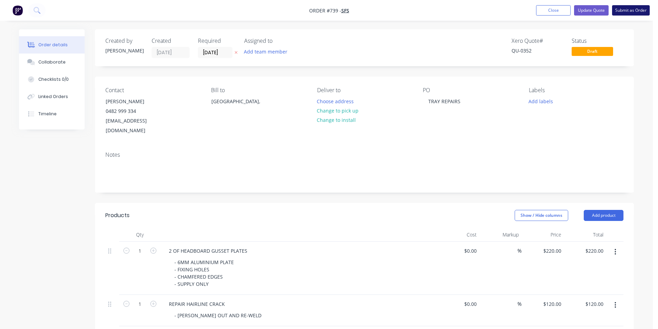
click at [622, 11] on button "Submit as Order" at bounding box center [631, 10] width 38 height 10
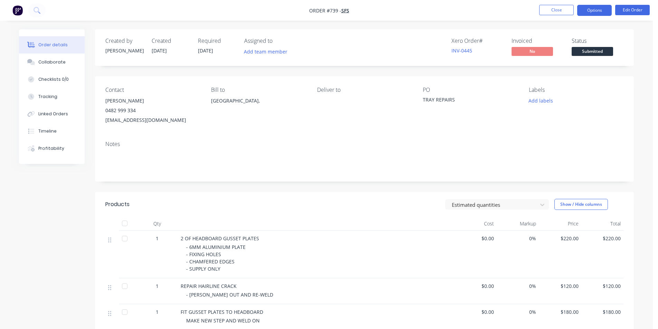
click at [585, 9] on button "Options" at bounding box center [595, 10] width 35 height 11
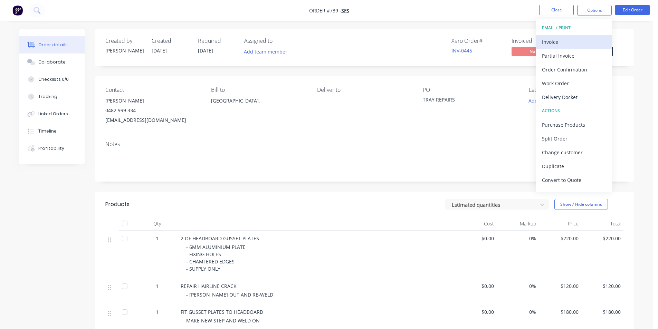
click at [552, 42] on div "Invoice" at bounding box center [574, 42] width 64 height 10
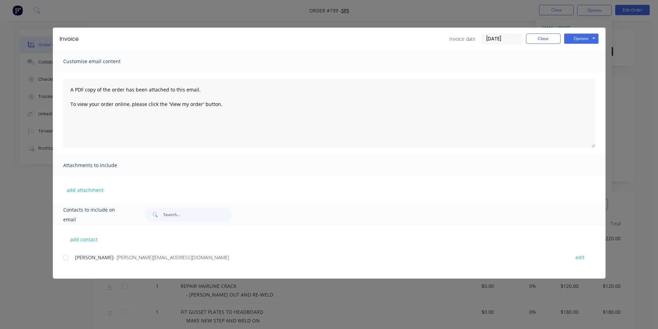
click at [65, 257] on div at bounding box center [66, 258] width 14 height 14
click at [570, 35] on button "Options" at bounding box center [581, 39] width 35 height 10
click at [574, 72] on button "Email" at bounding box center [586, 73] width 44 height 11
click at [532, 31] on div "Invoice Invoice date [DATE] Close Options Preview Print Email" at bounding box center [329, 39] width 553 height 22
click at [533, 35] on button "Close" at bounding box center [543, 39] width 35 height 10
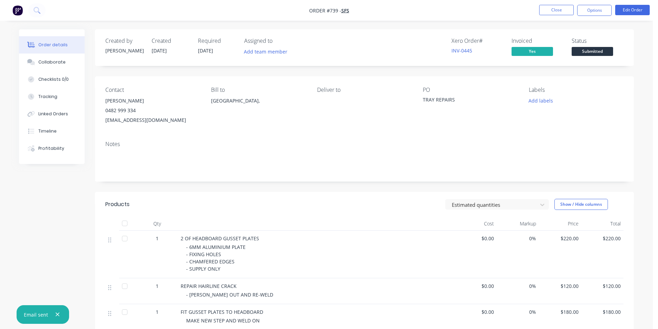
click at [596, 52] on span "Submitted" at bounding box center [592, 51] width 41 height 9
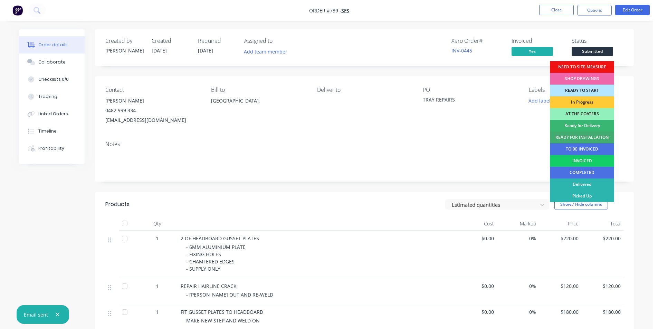
click at [582, 158] on div "INVOICED" at bounding box center [582, 161] width 64 height 12
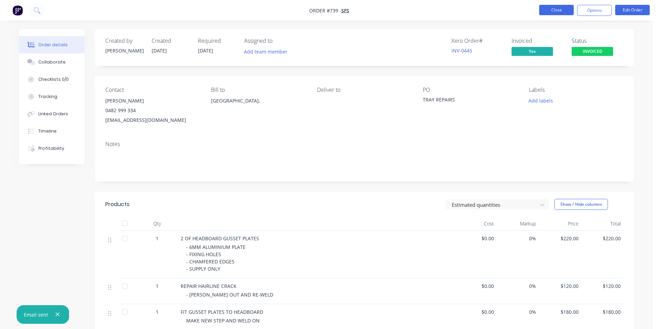
click at [563, 8] on button "Close" at bounding box center [557, 10] width 35 height 10
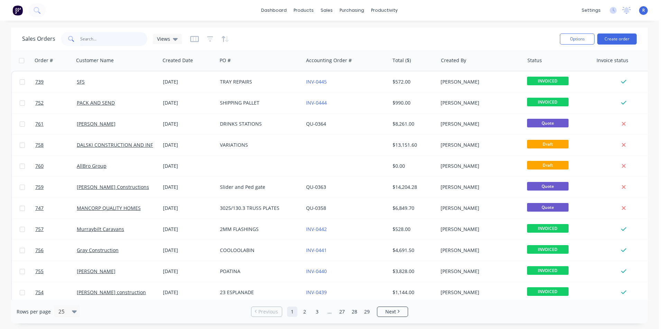
click at [102, 38] on input "text" at bounding box center [113, 39] width 67 height 14
type input "[PERSON_NAME]"
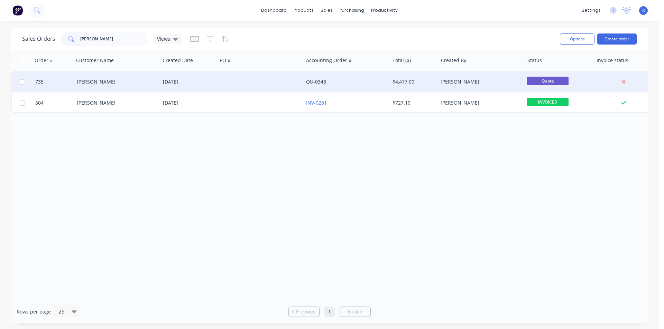
click at [137, 75] on div "[PERSON_NAME]" at bounding box center [117, 82] width 86 height 21
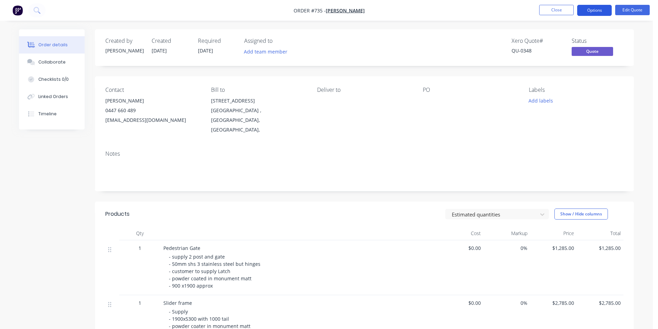
click at [594, 10] on button "Options" at bounding box center [595, 10] width 35 height 11
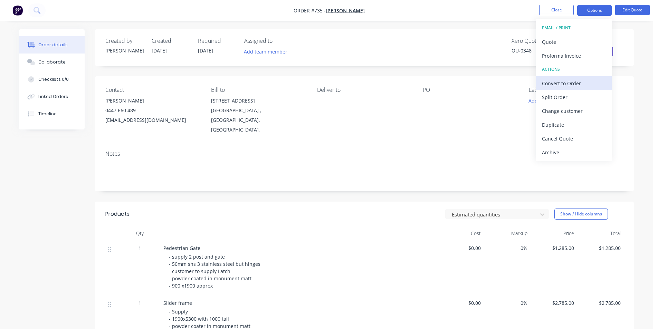
click at [570, 80] on div "Convert to Order" at bounding box center [574, 83] width 64 height 10
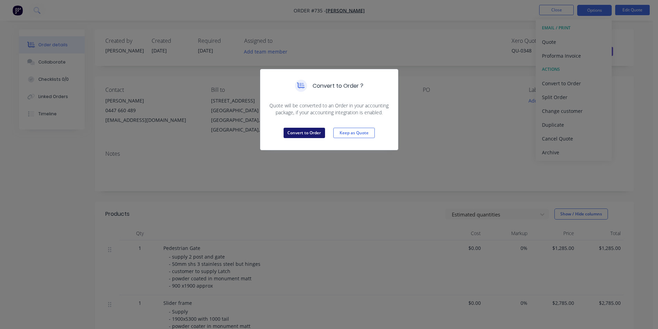
click at [293, 130] on button "Convert to Order" at bounding box center [304, 133] width 41 height 10
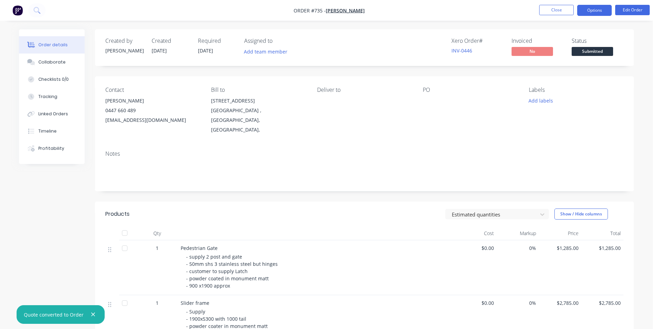
click at [605, 9] on button "Options" at bounding box center [595, 10] width 35 height 11
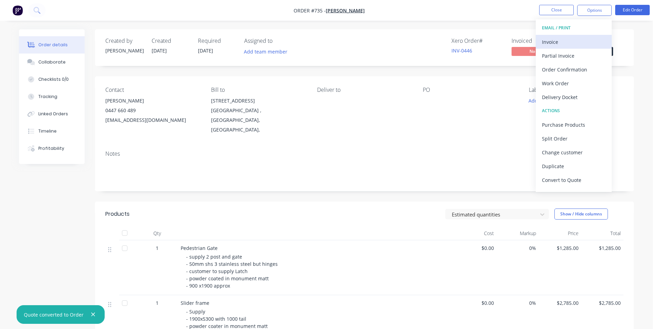
click at [556, 37] on div "Invoice" at bounding box center [574, 42] width 64 height 10
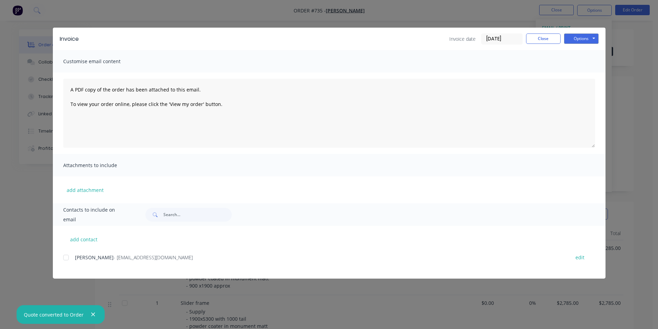
drag, startPoint x: 64, startPoint y: 256, endPoint x: 78, endPoint y: 250, distance: 14.9
click at [64, 255] on div at bounding box center [66, 258] width 14 height 14
click at [582, 40] on button "Options" at bounding box center [581, 39] width 35 height 10
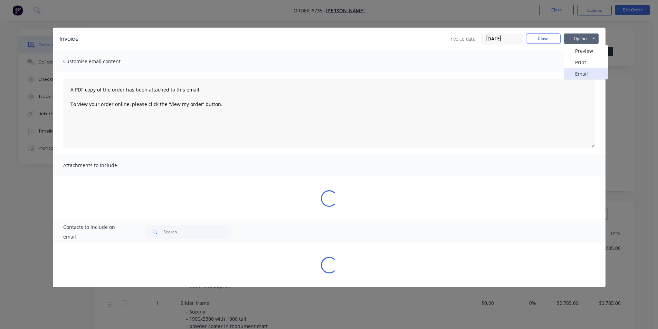
click at [572, 71] on button "Email" at bounding box center [586, 73] width 44 height 11
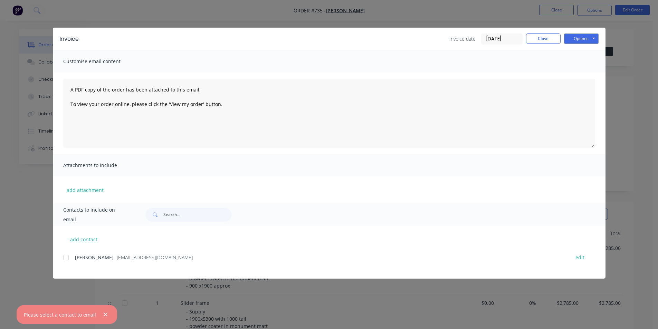
click at [64, 256] on div at bounding box center [66, 258] width 14 height 14
click at [578, 40] on button "Options" at bounding box center [581, 39] width 35 height 10
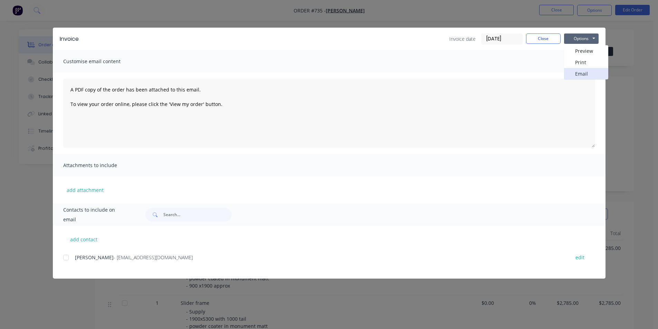
click at [577, 72] on button "Email" at bounding box center [586, 73] width 44 height 11
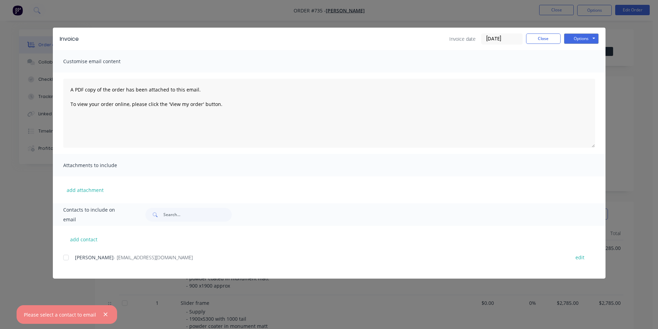
click at [64, 257] on div at bounding box center [66, 258] width 14 height 14
click at [574, 39] on button "Options" at bounding box center [581, 39] width 35 height 10
click at [568, 72] on button "Email" at bounding box center [586, 73] width 44 height 11
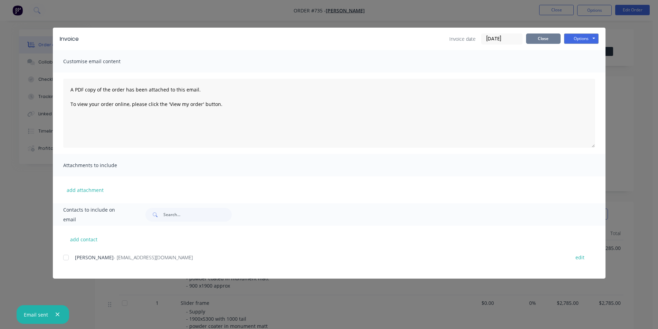
click at [550, 38] on button "Close" at bounding box center [543, 39] width 35 height 10
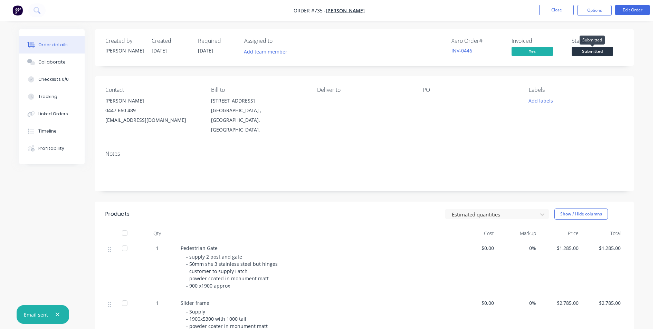
click at [589, 49] on span "Submitted" at bounding box center [592, 51] width 41 height 9
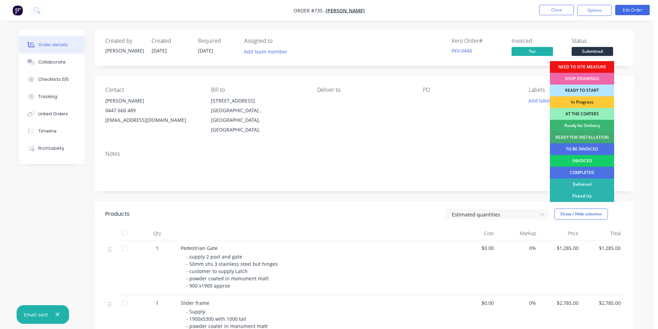
click at [583, 159] on div "INVOICED" at bounding box center [582, 161] width 64 height 12
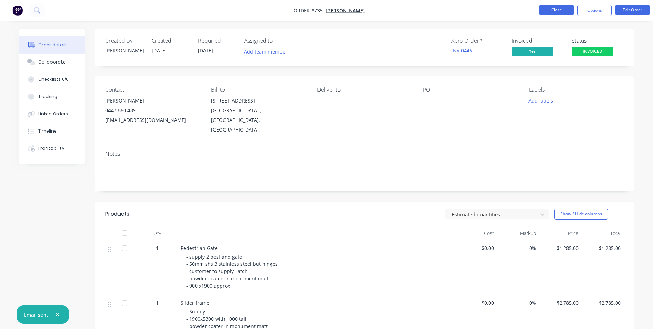
click at [550, 9] on button "Close" at bounding box center [557, 10] width 35 height 10
